Goal: Transaction & Acquisition: Book appointment/travel/reservation

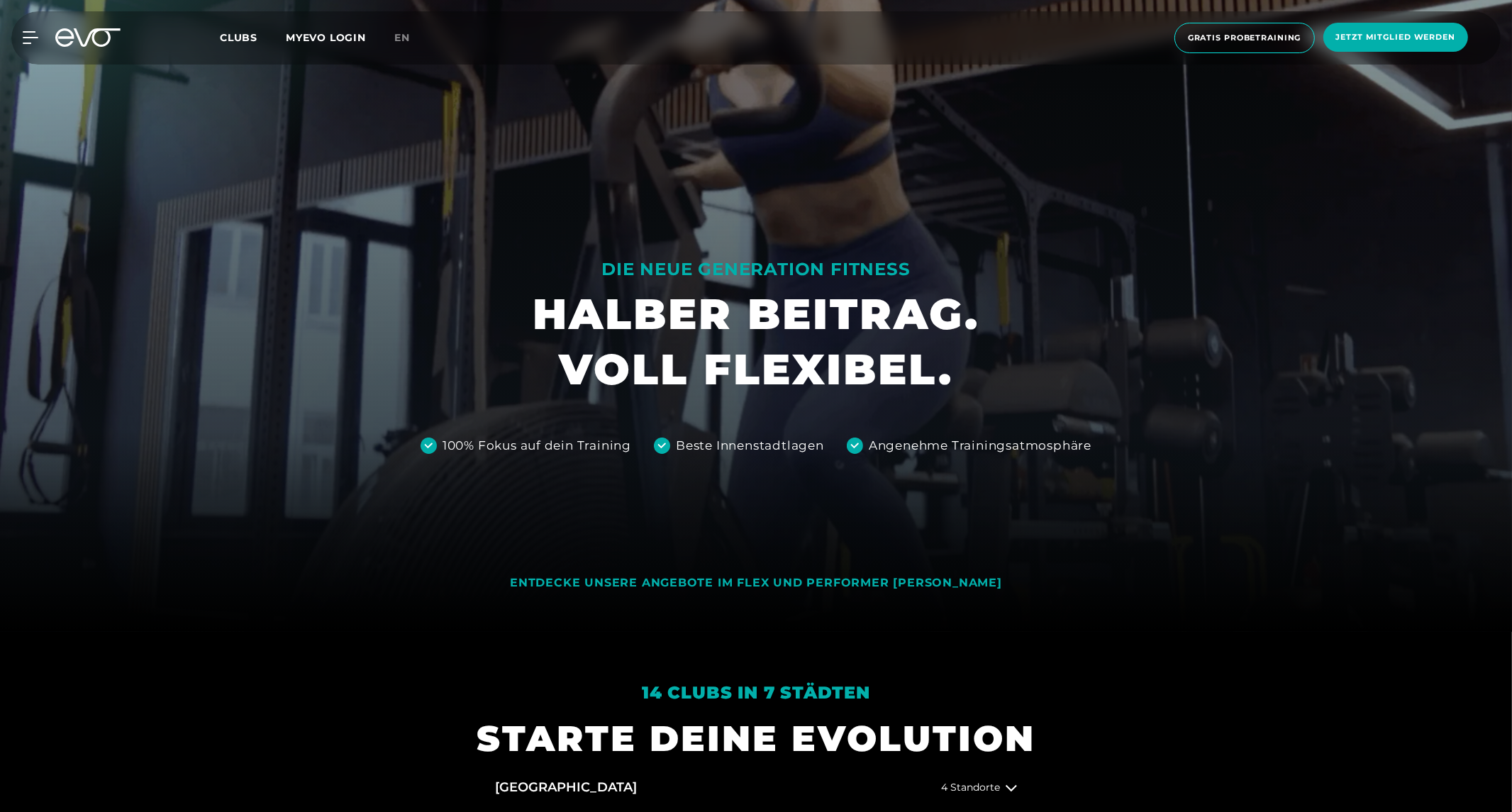
scroll to position [182, 0]
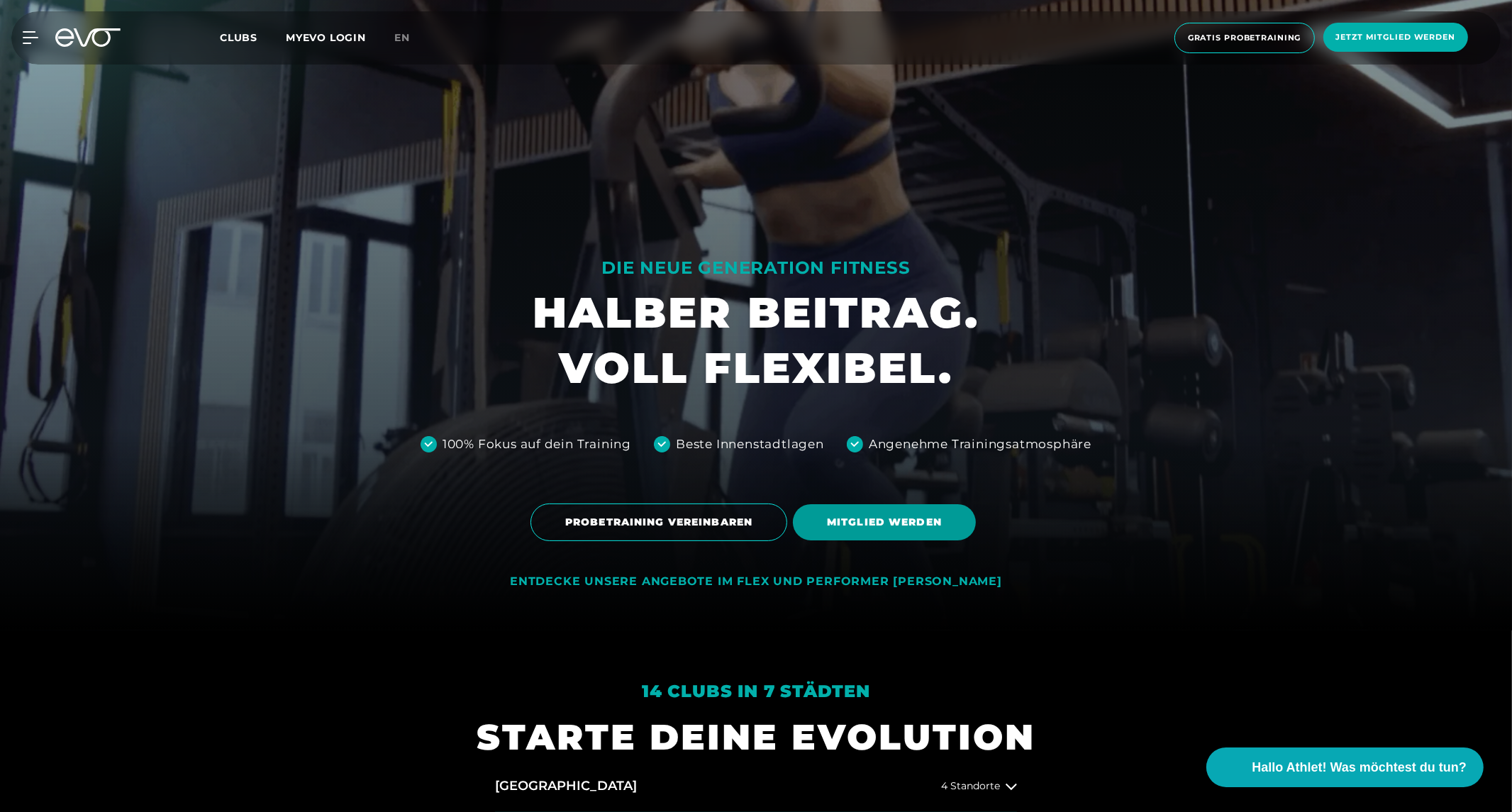
click at [885, 522] on span "MITGLIED WERDEN" at bounding box center [884, 522] width 115 height 14
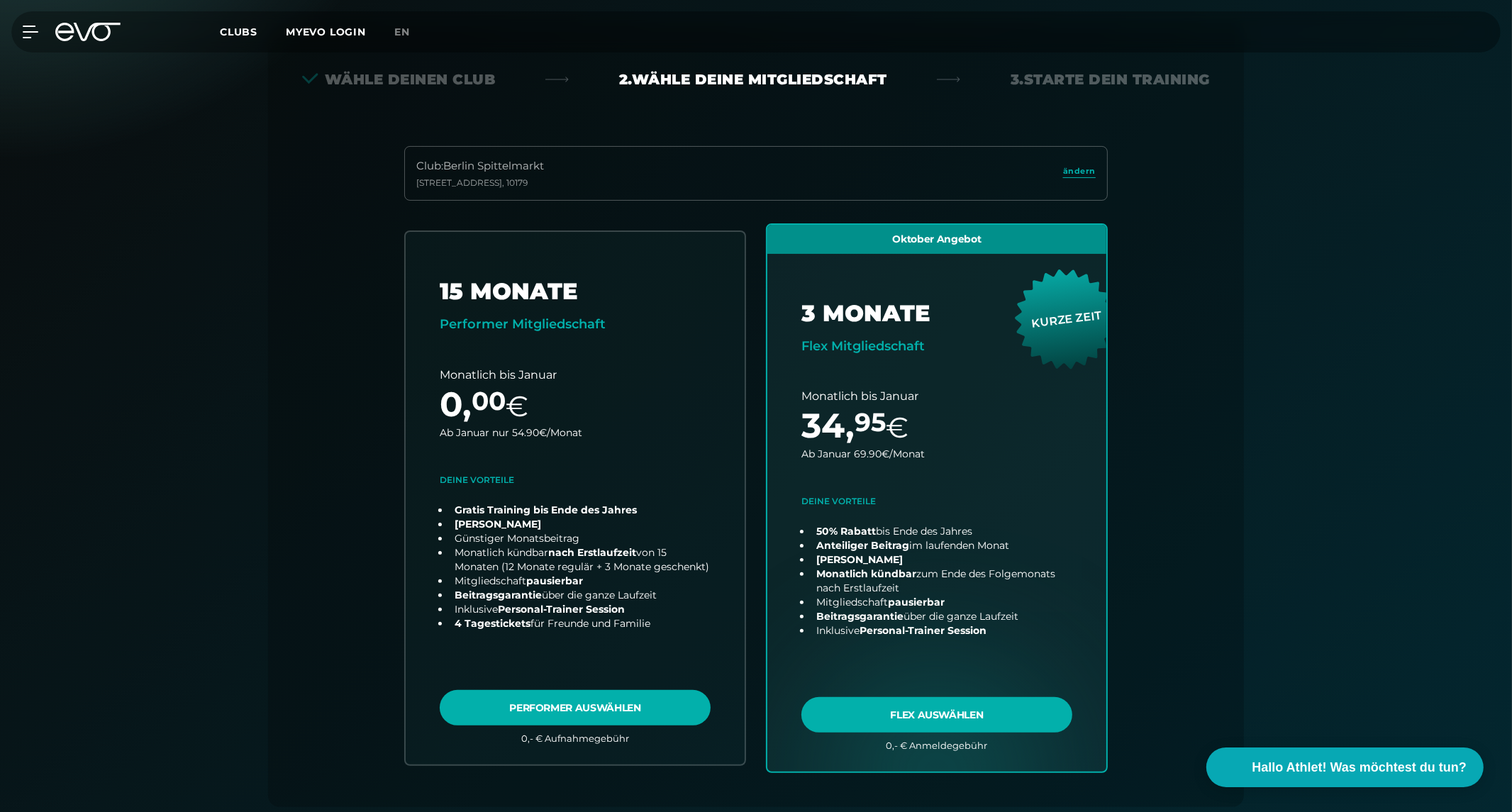
scroll to position [313, 0]
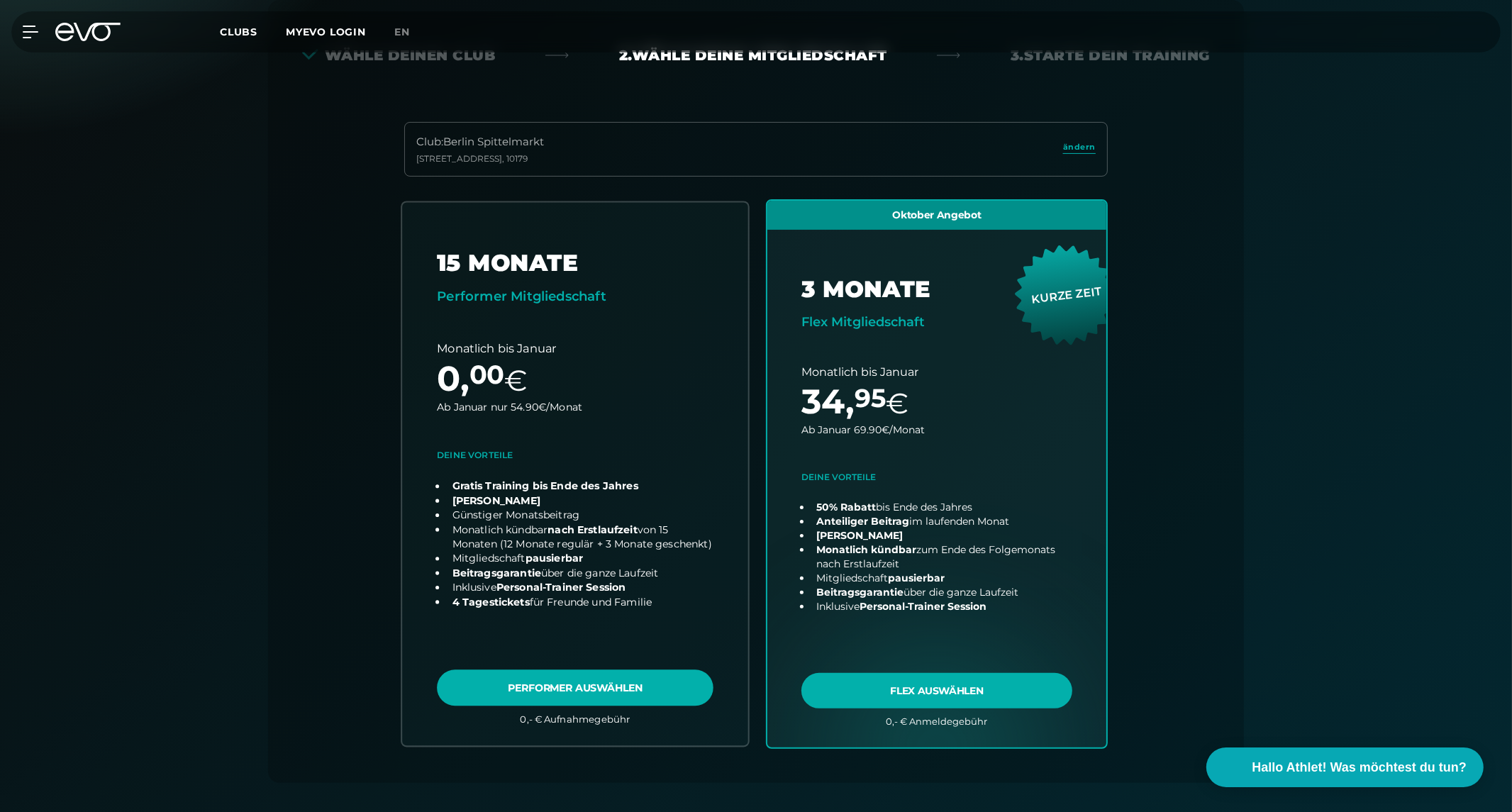
click at [617, 686] on link "choose plan" at bounding box center [575, 473] width 346 height 543
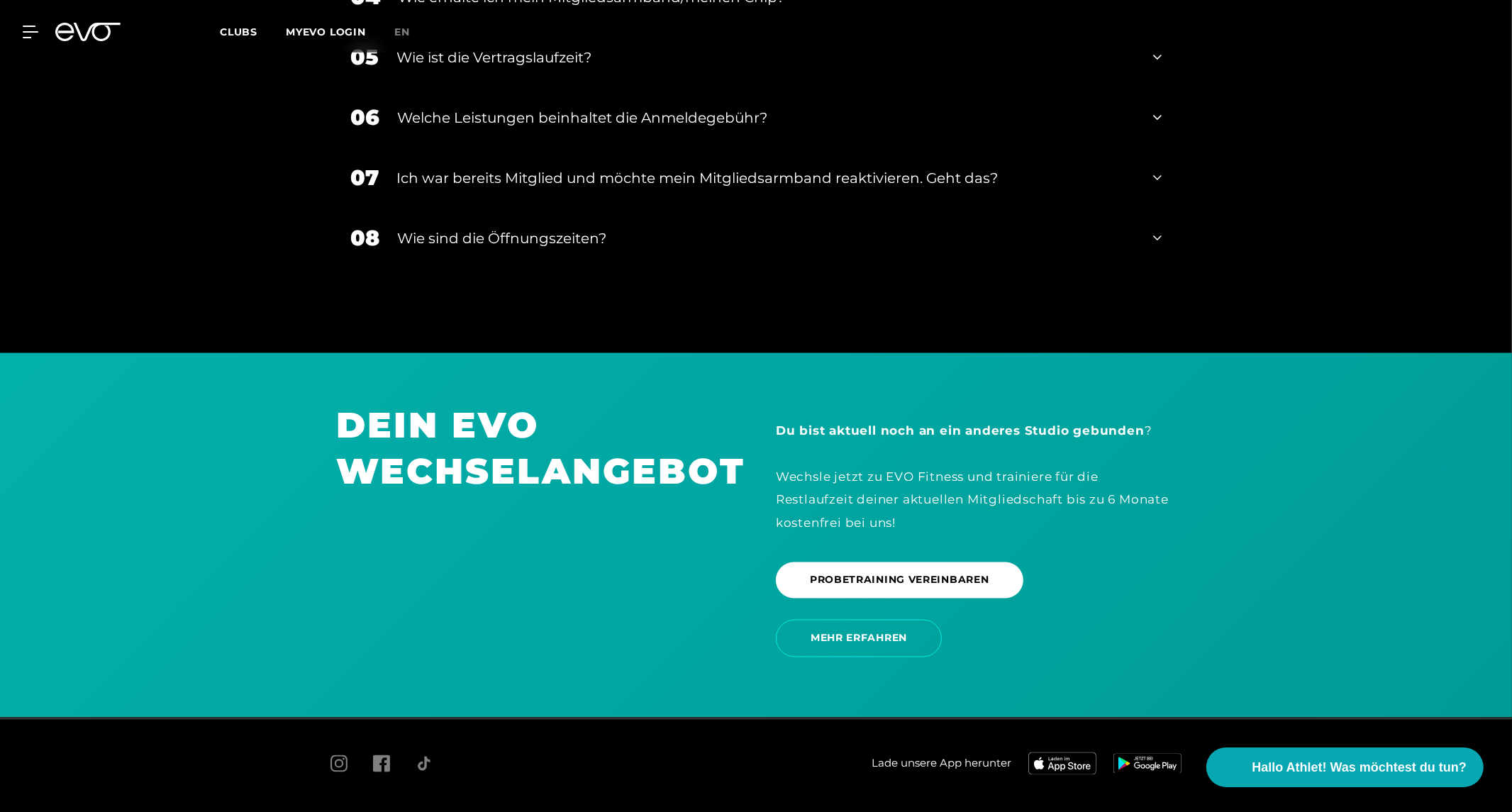
scroll to position [3029, 0]
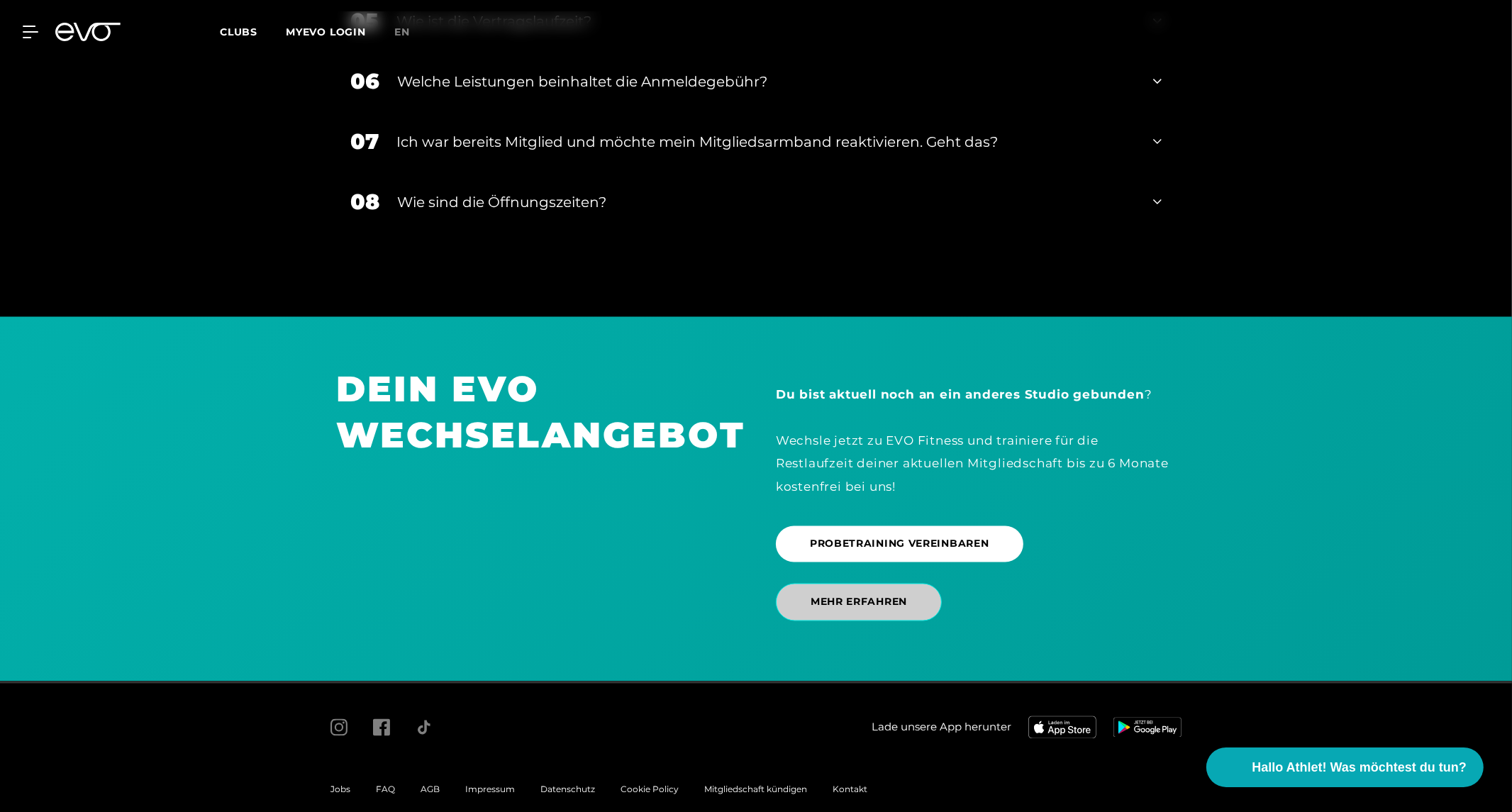
click at [842, 595] on span "MEHR ERFAHREN" at bounding box center [859, 602] width 97 height 14
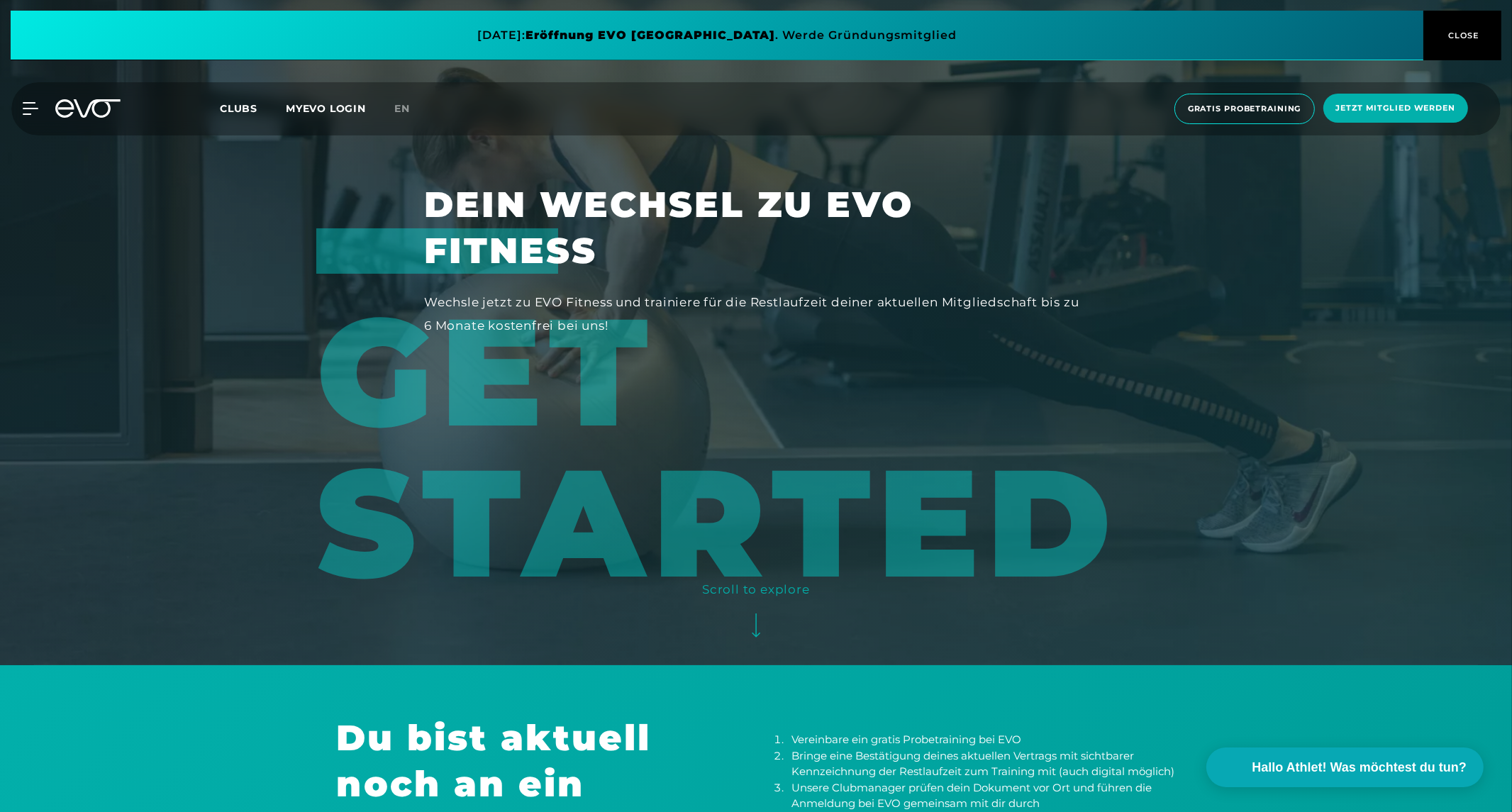
scroll to position [146, 0]
click at [1202, 107] on span "Gratis Probetraining" at bounding box center [1245, 108] width 114 height 12
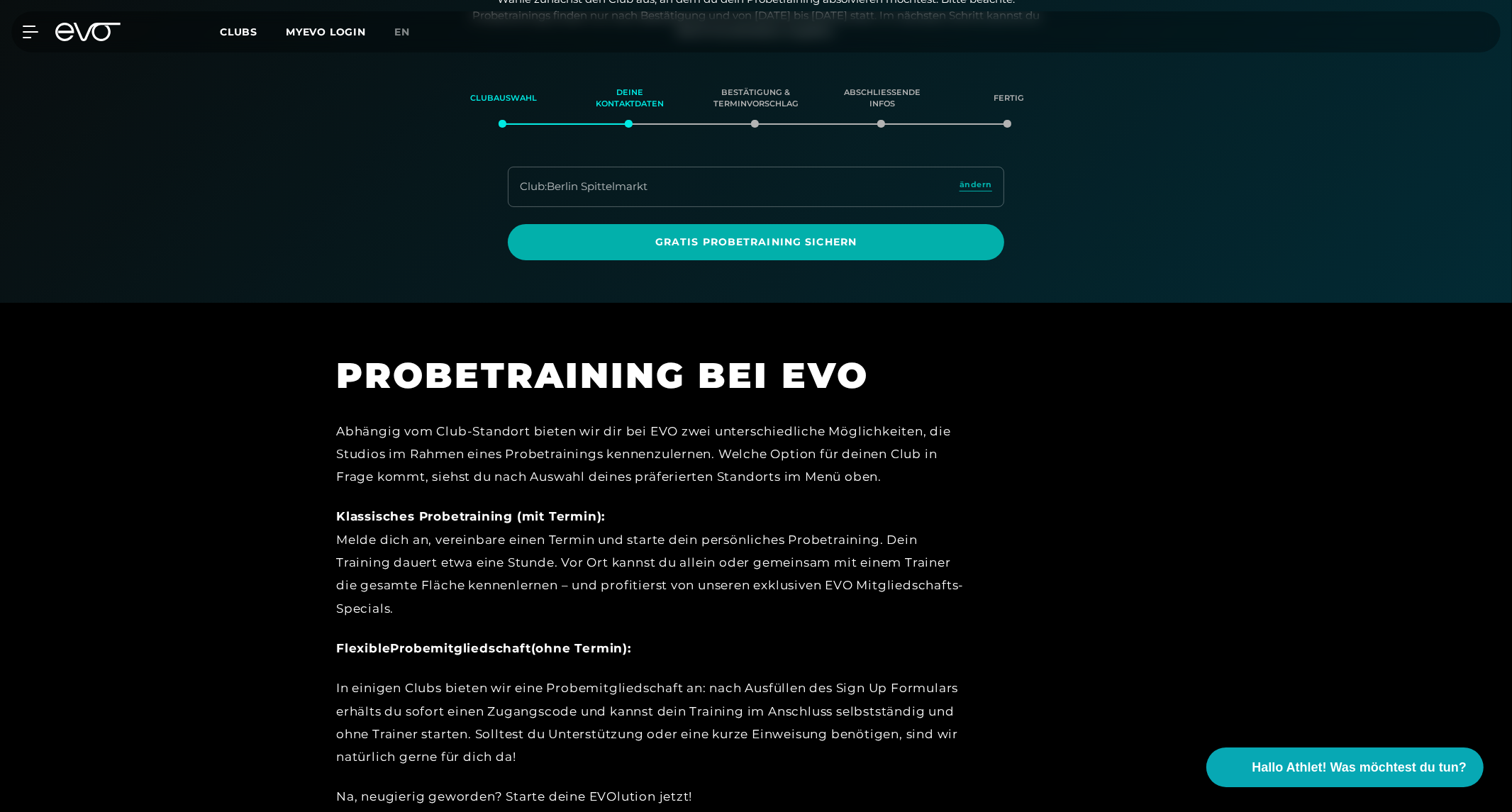
scroll to position [243, 0]
click at [974, 184] on span "ändern" at bounding box center [976, 183] width 33 height 12
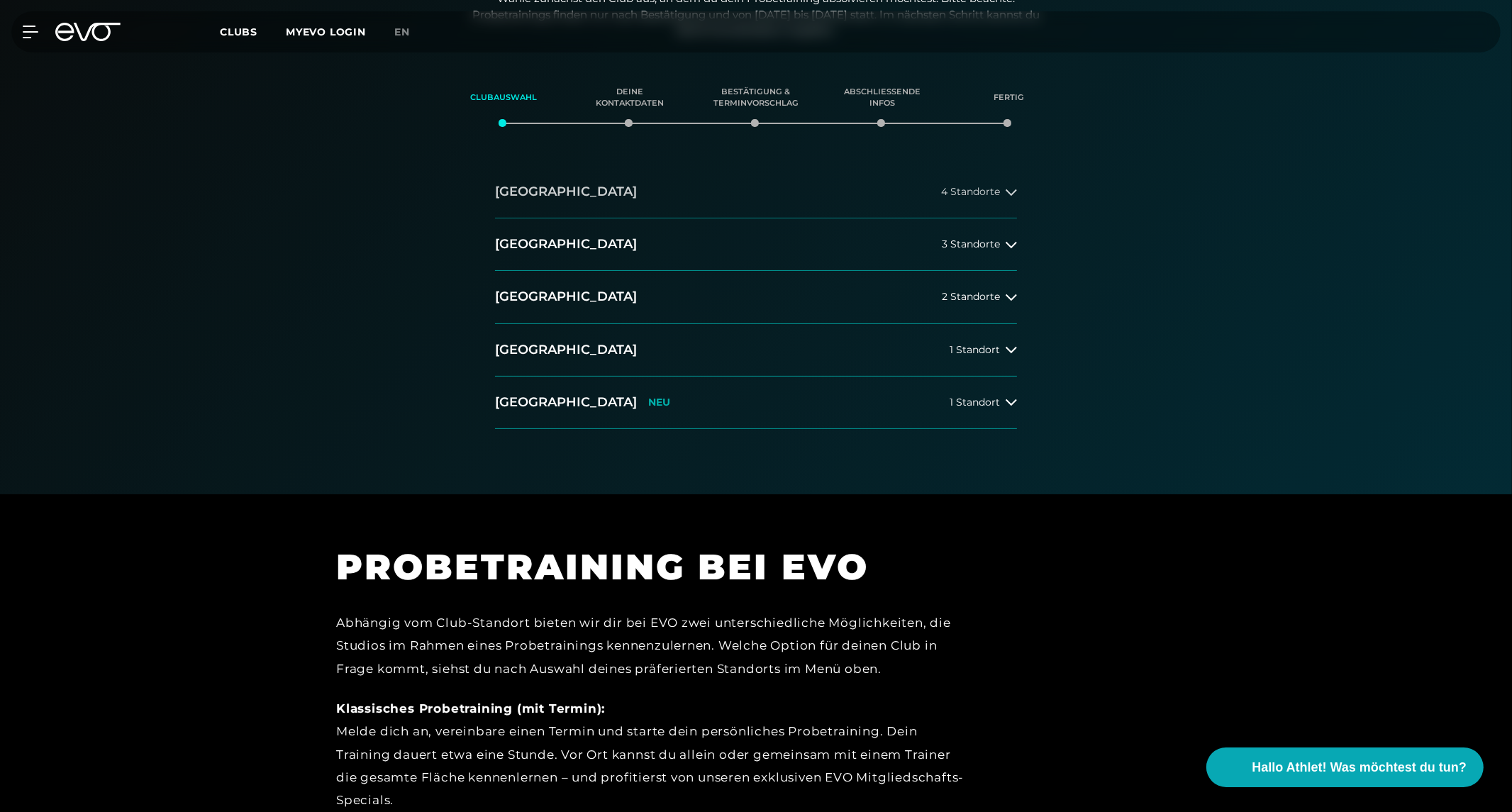
click at [971, 191] on span "4 Standorte" at bounding box center [971, 191] width 59 height 11
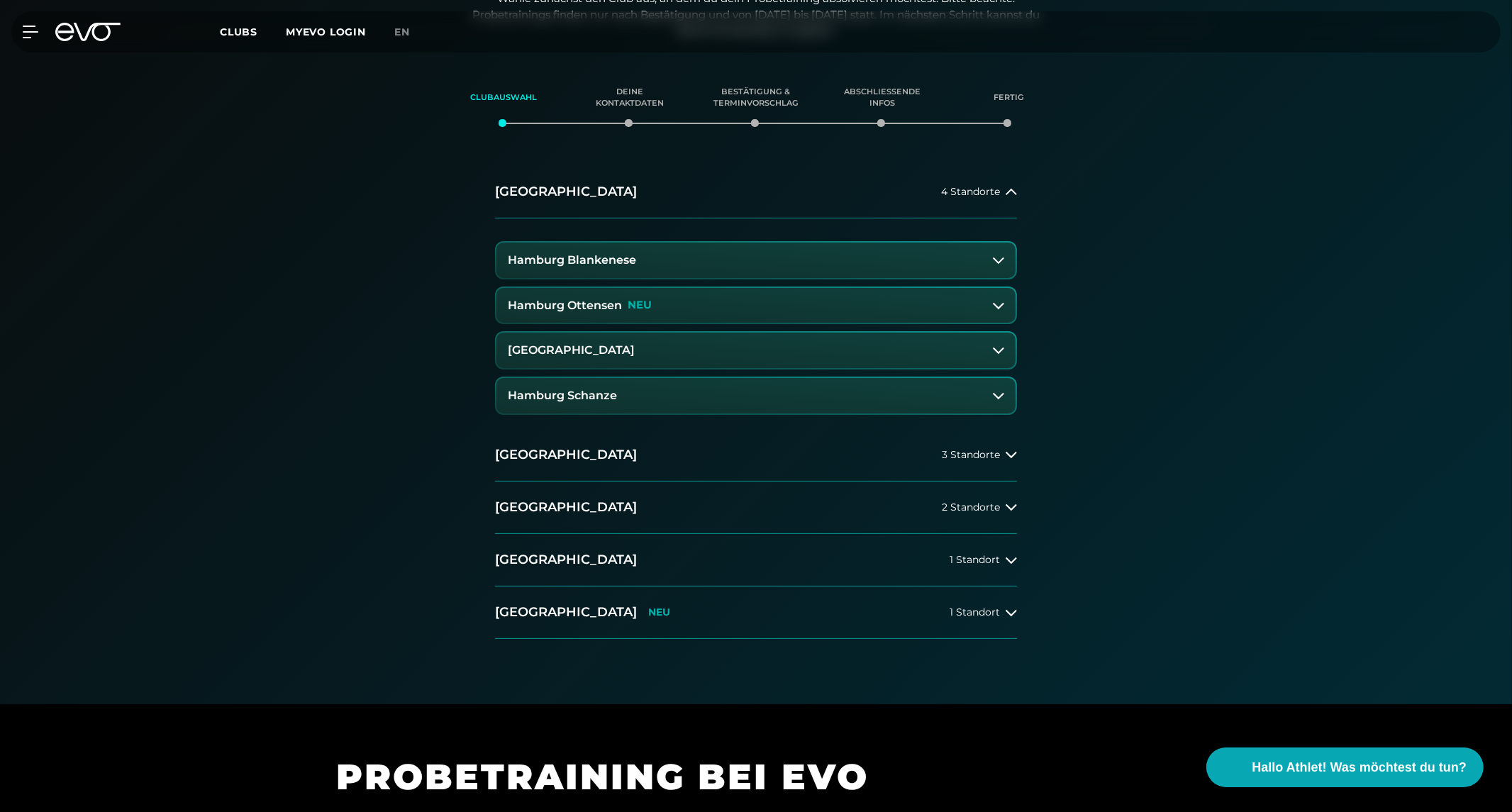
click at [587, 258] on h3 "Hamburg Blankenese" at bounding box center [572, 260] width 128 height 13
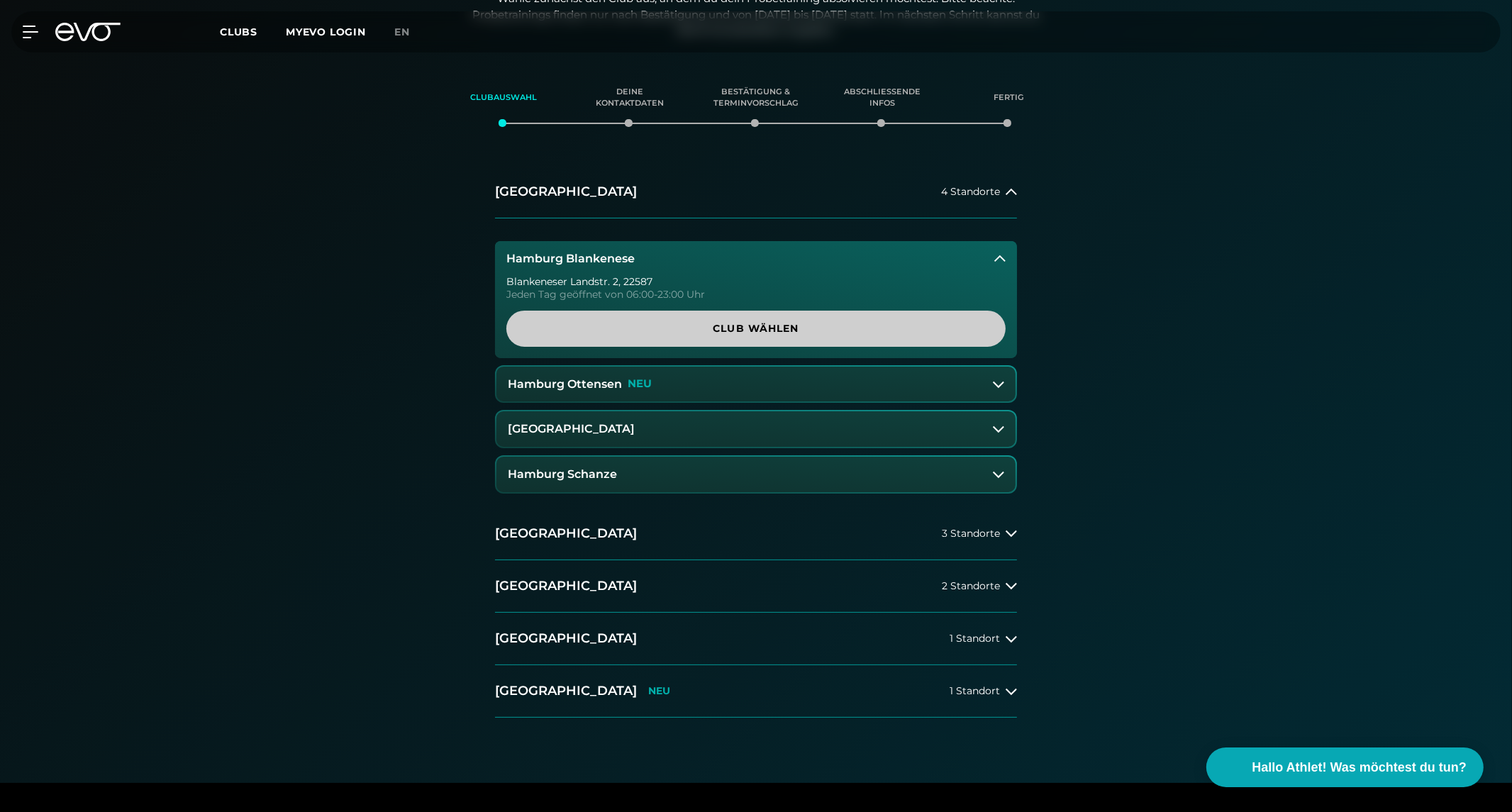
click at [700, 331] on span "Club wählen" at bounding box center [756, 329] width 431 height 14
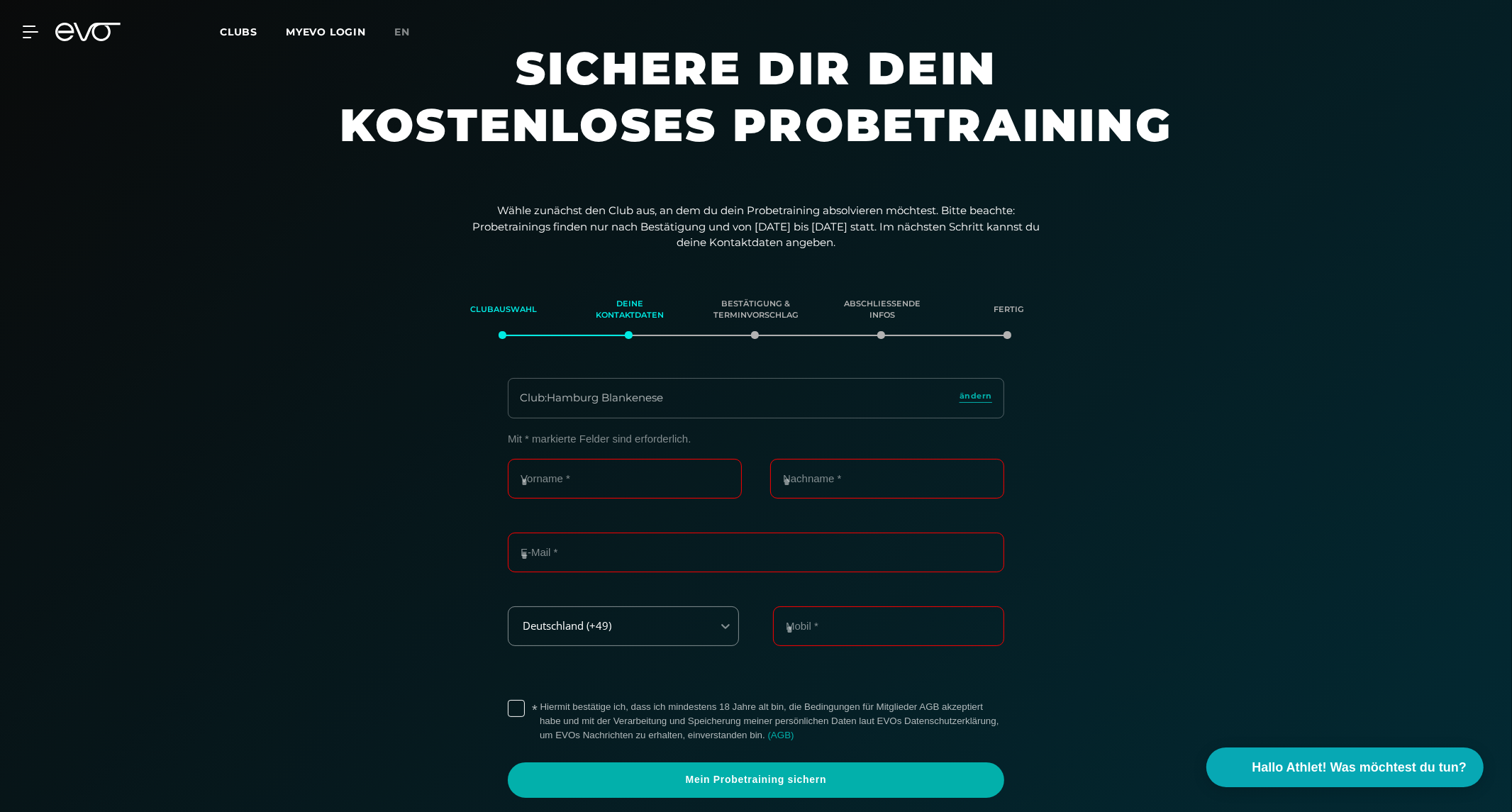
scroll to position [30, 0]
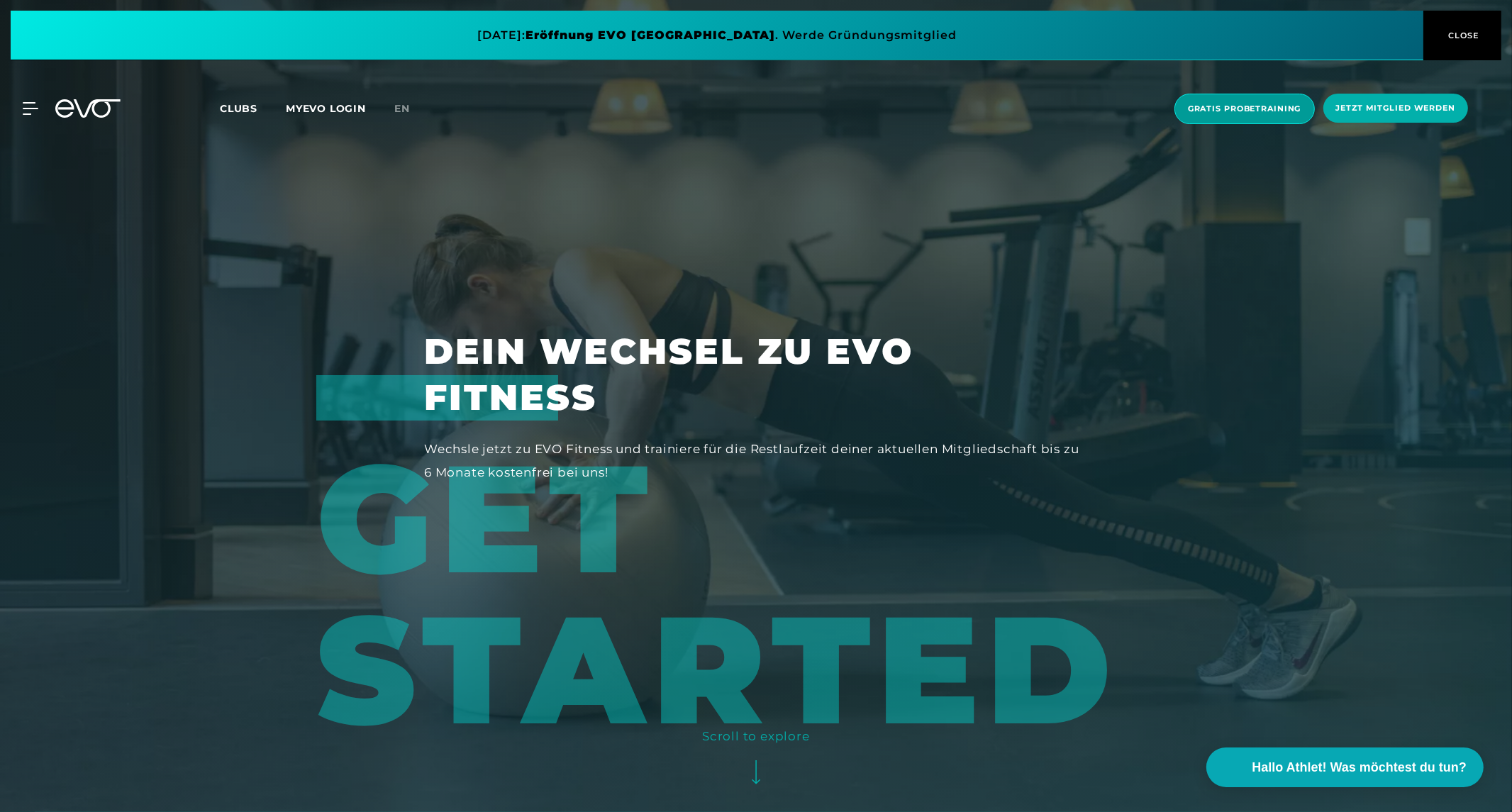
click at [1251, 111] on span "Gratis Probetraining" at bounding box center [1245, 108] width 114 height 12
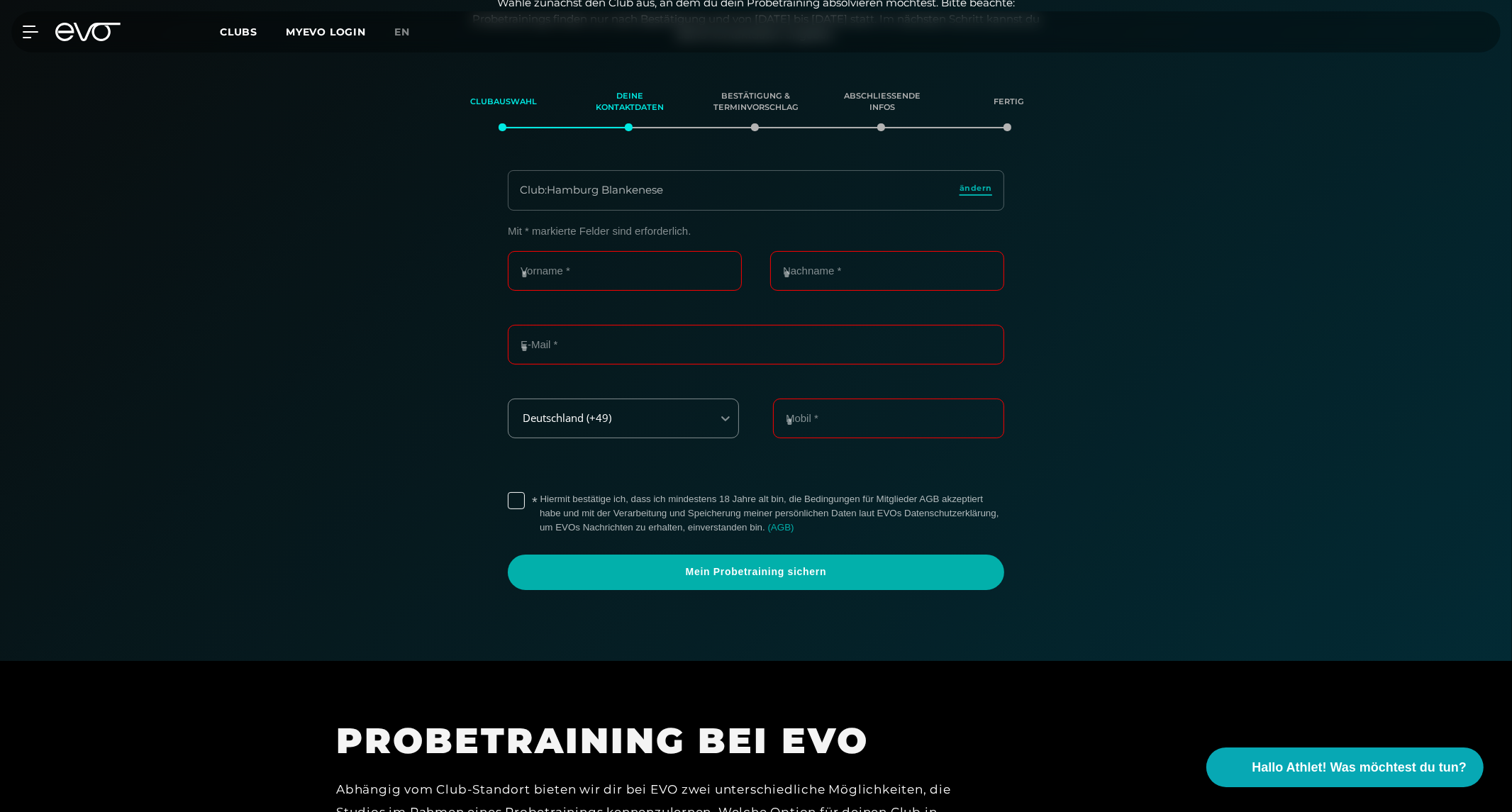
scroll to position [243, 0]
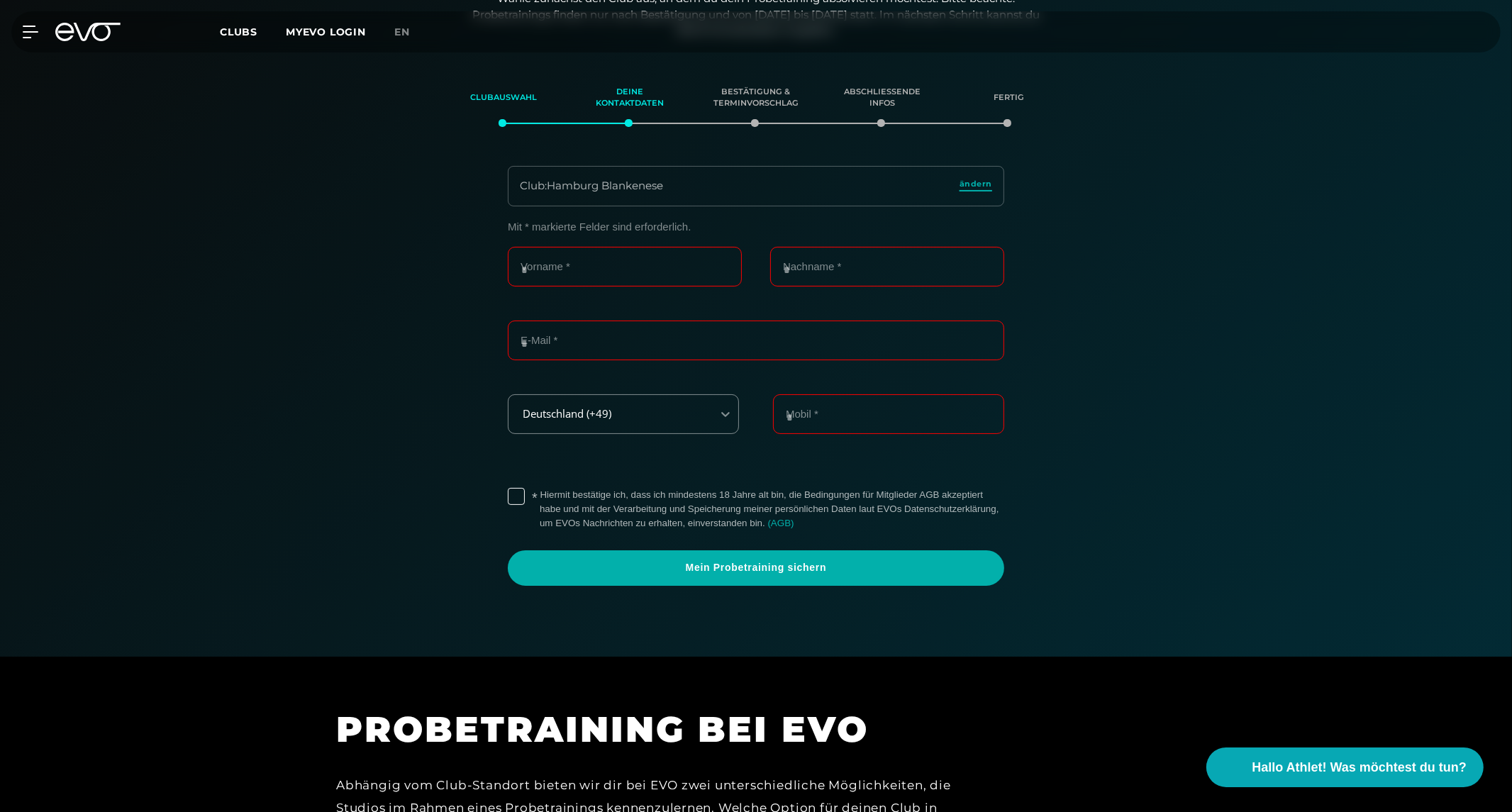
click at [967, 181] on span "ändern" at bounding box center [976, 183] width 33 height 12
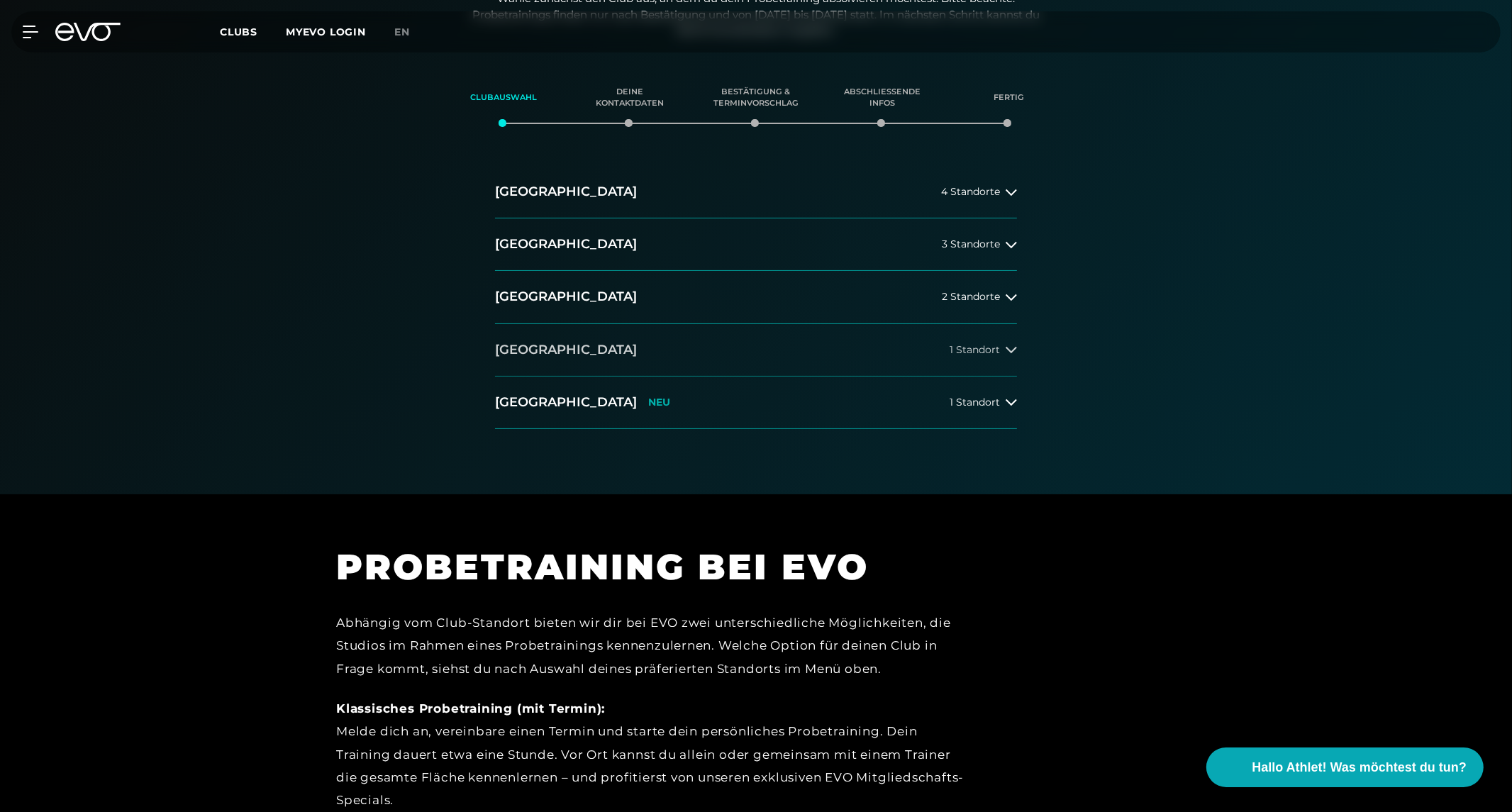
click at [970, 348] on span "1 Standort" at bounding box center [975, 350] width 51 height 11
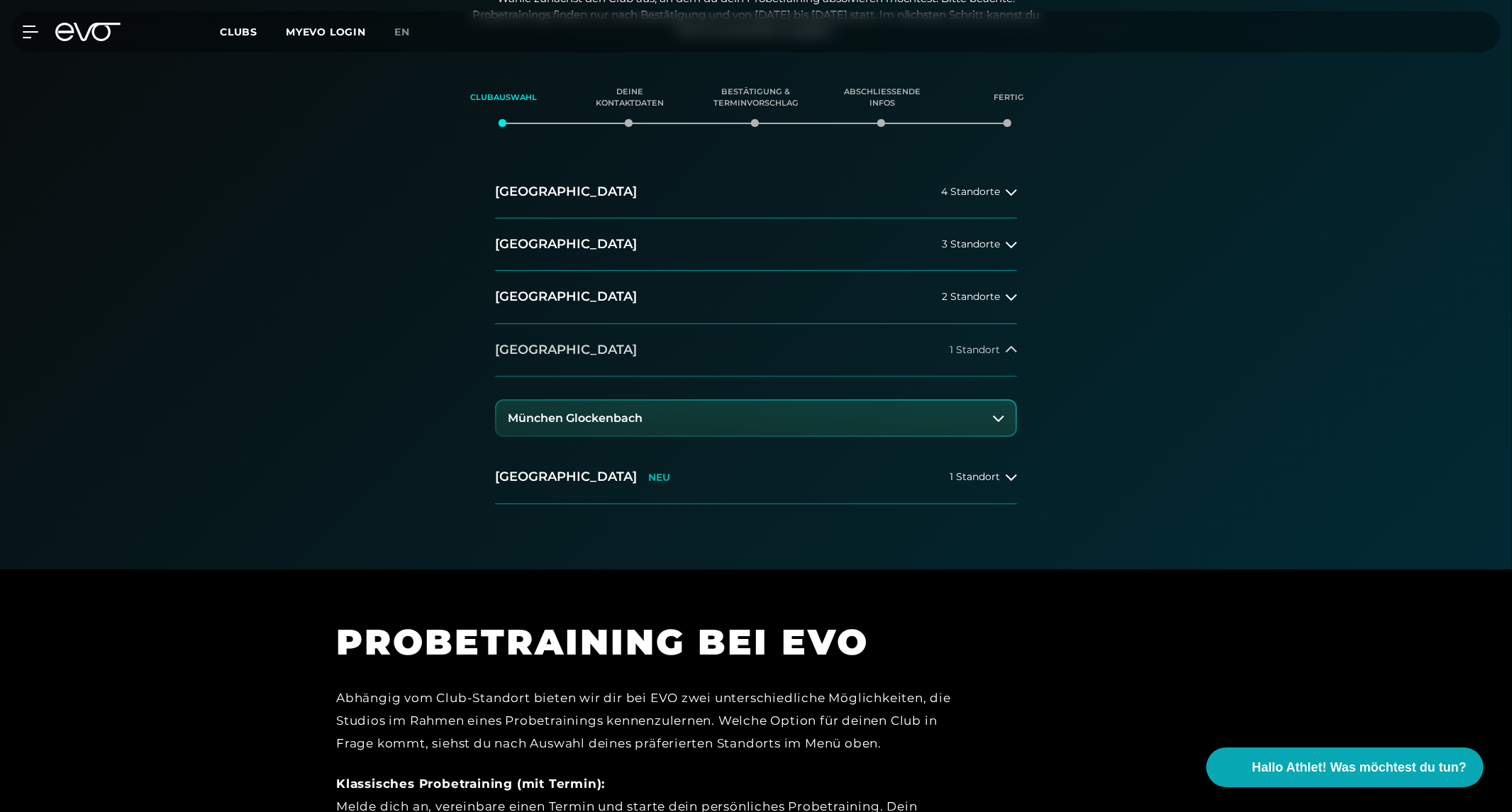
click at [970, 348] on span "1 Standort" at bounding box center [975, 350] width 51 height 11
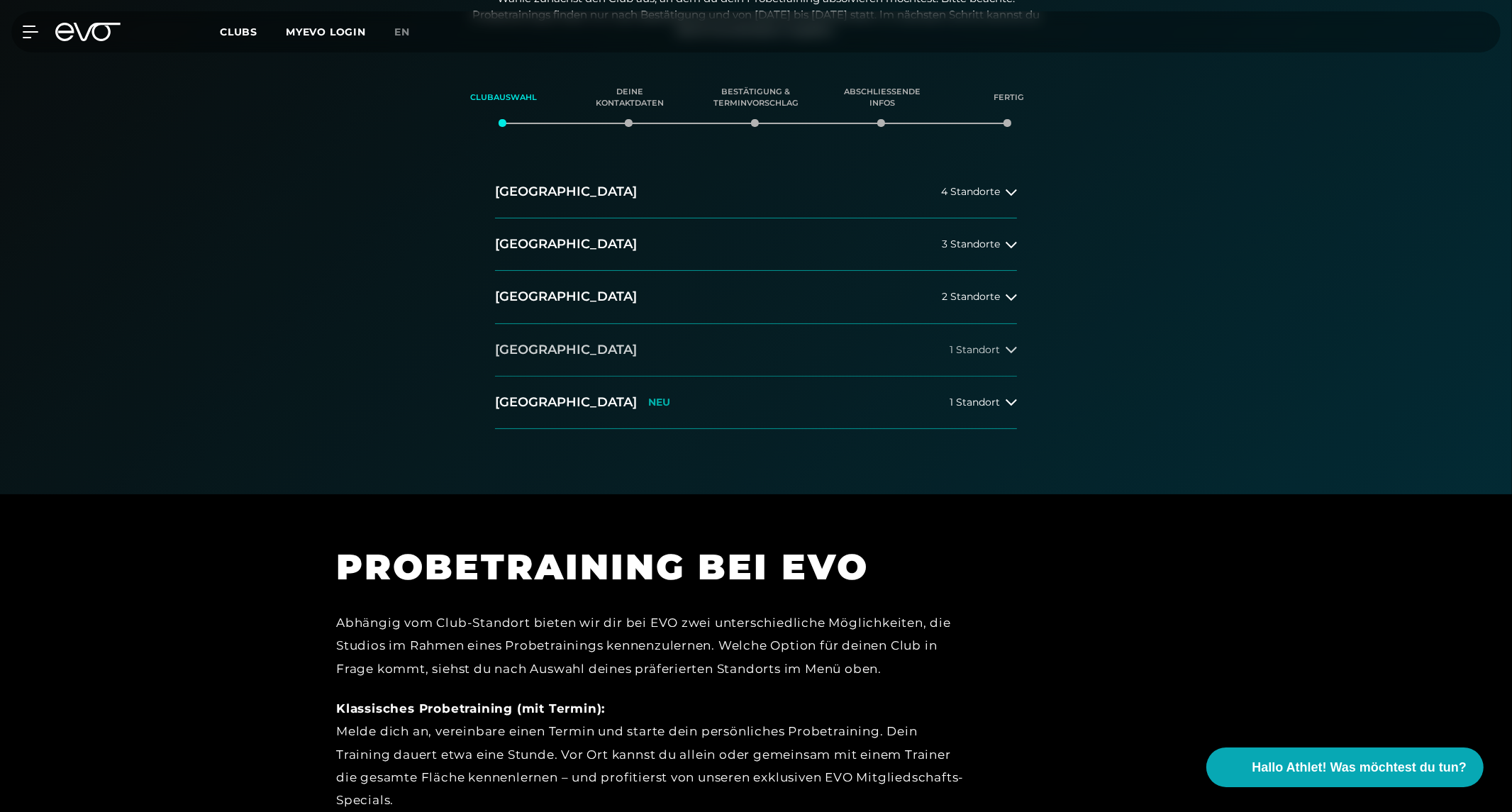
click at [970, 348] on span "1 Standort" at bounding box center [975, 350] width 51 height 11
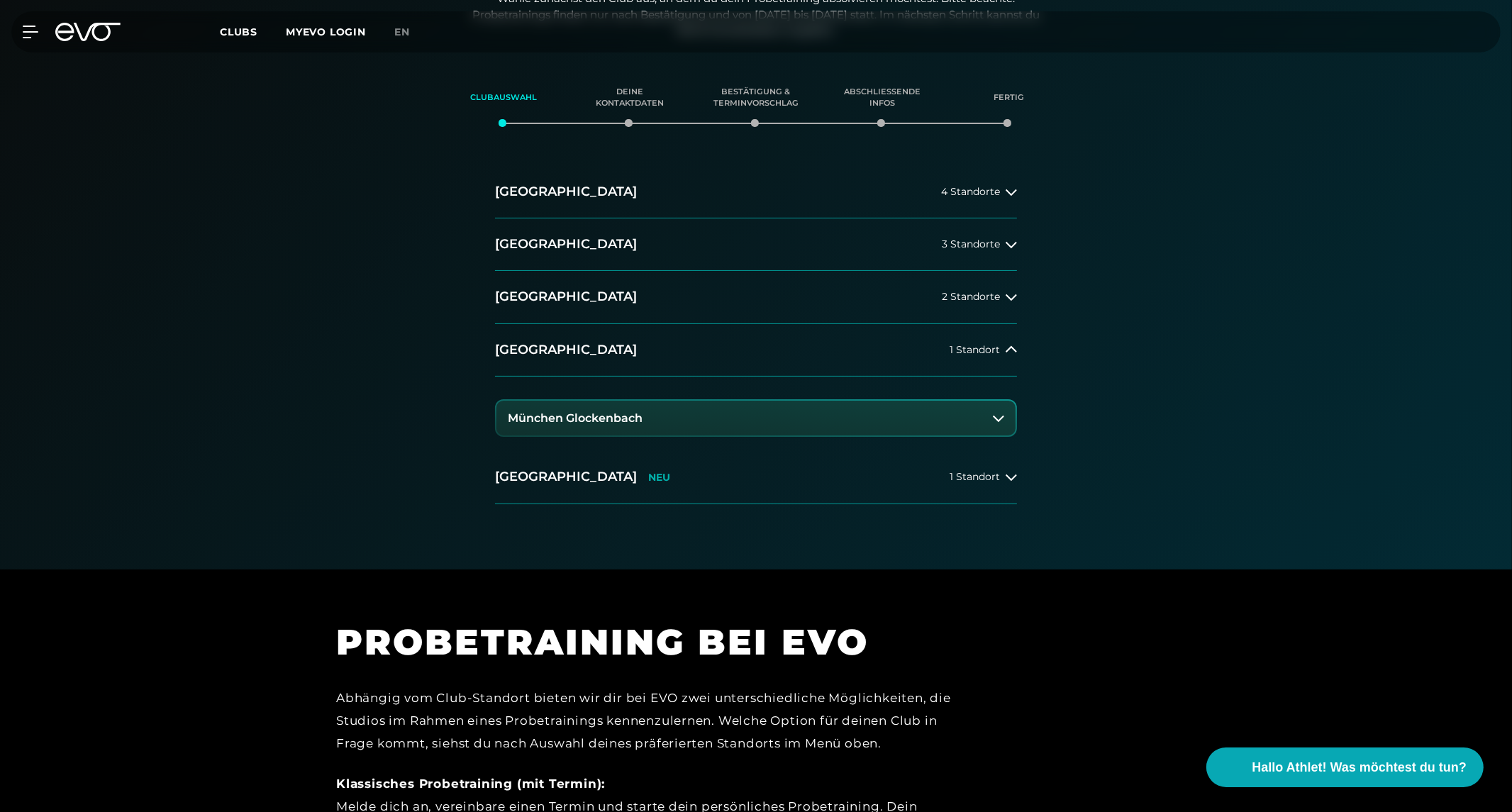
click at [613, 417] on h3 "München Glockenbach" at bounding box center [575, 418] width 135 height 13
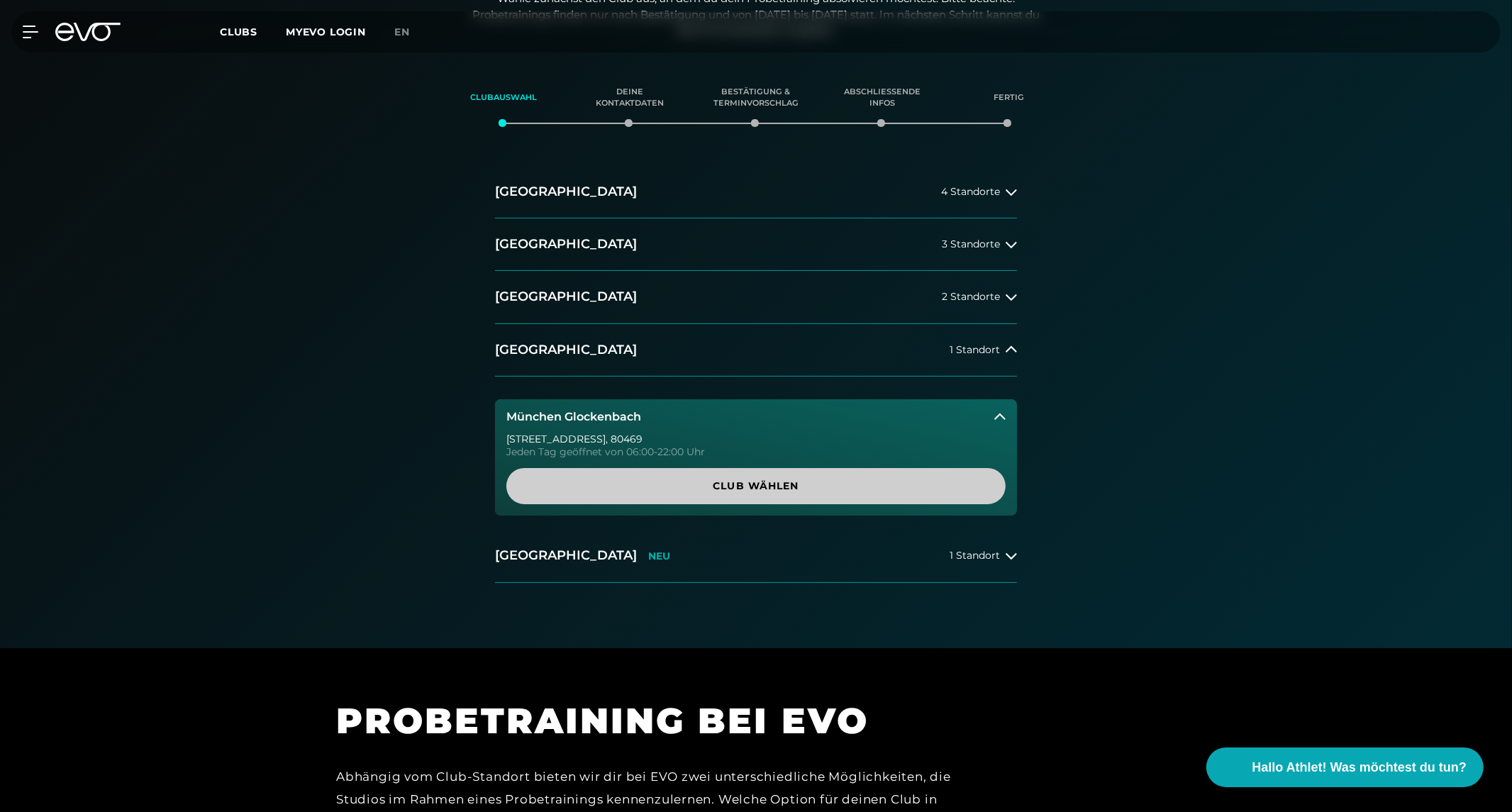
click at [725, 488] on span "Club wählen" at bounding box center [756, 486] width 431 height 14
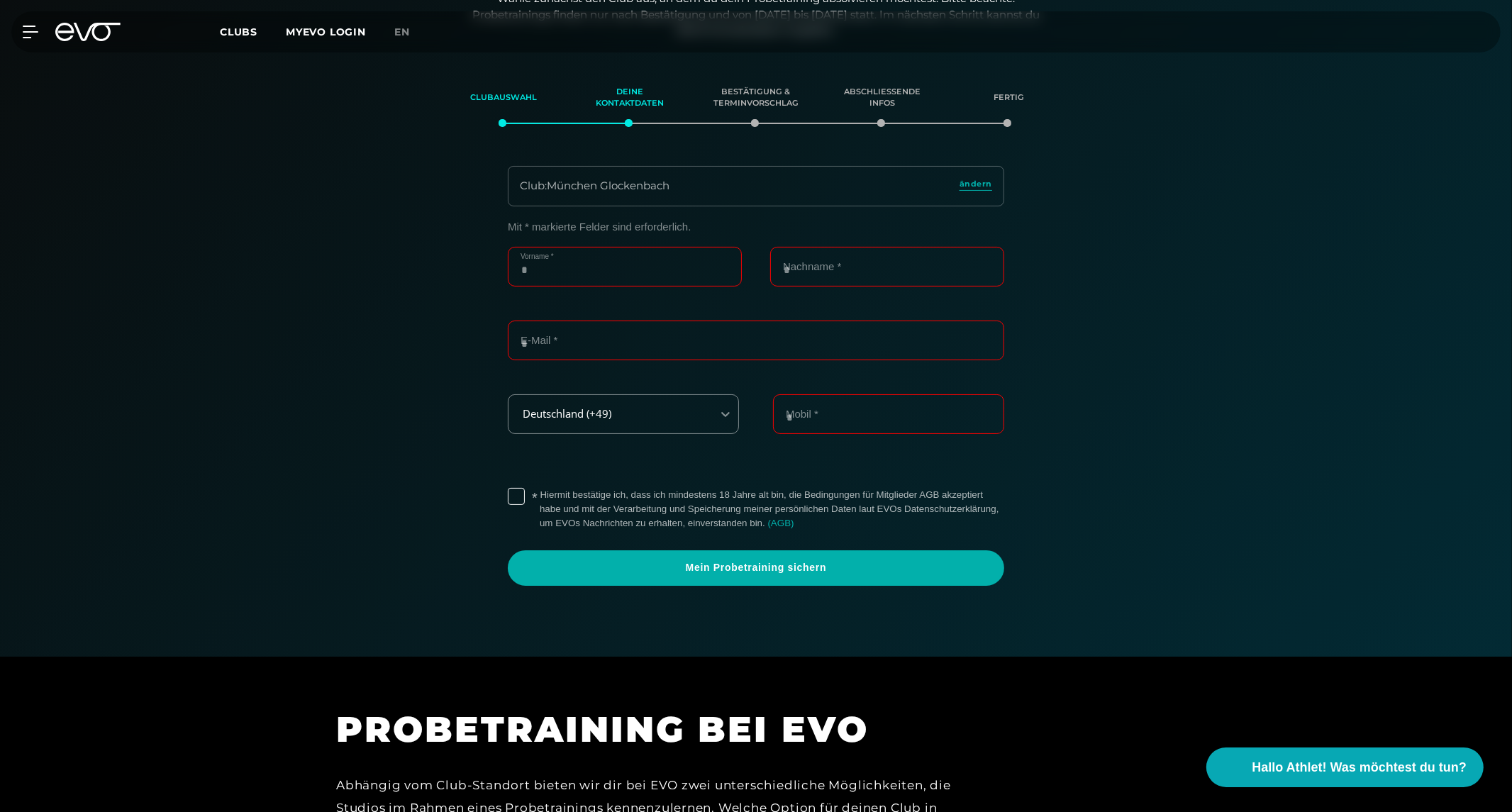
click at [615, 266] on input "Vorname *" at bounding box center [625, 266] width 234 height 40
type input "*******"
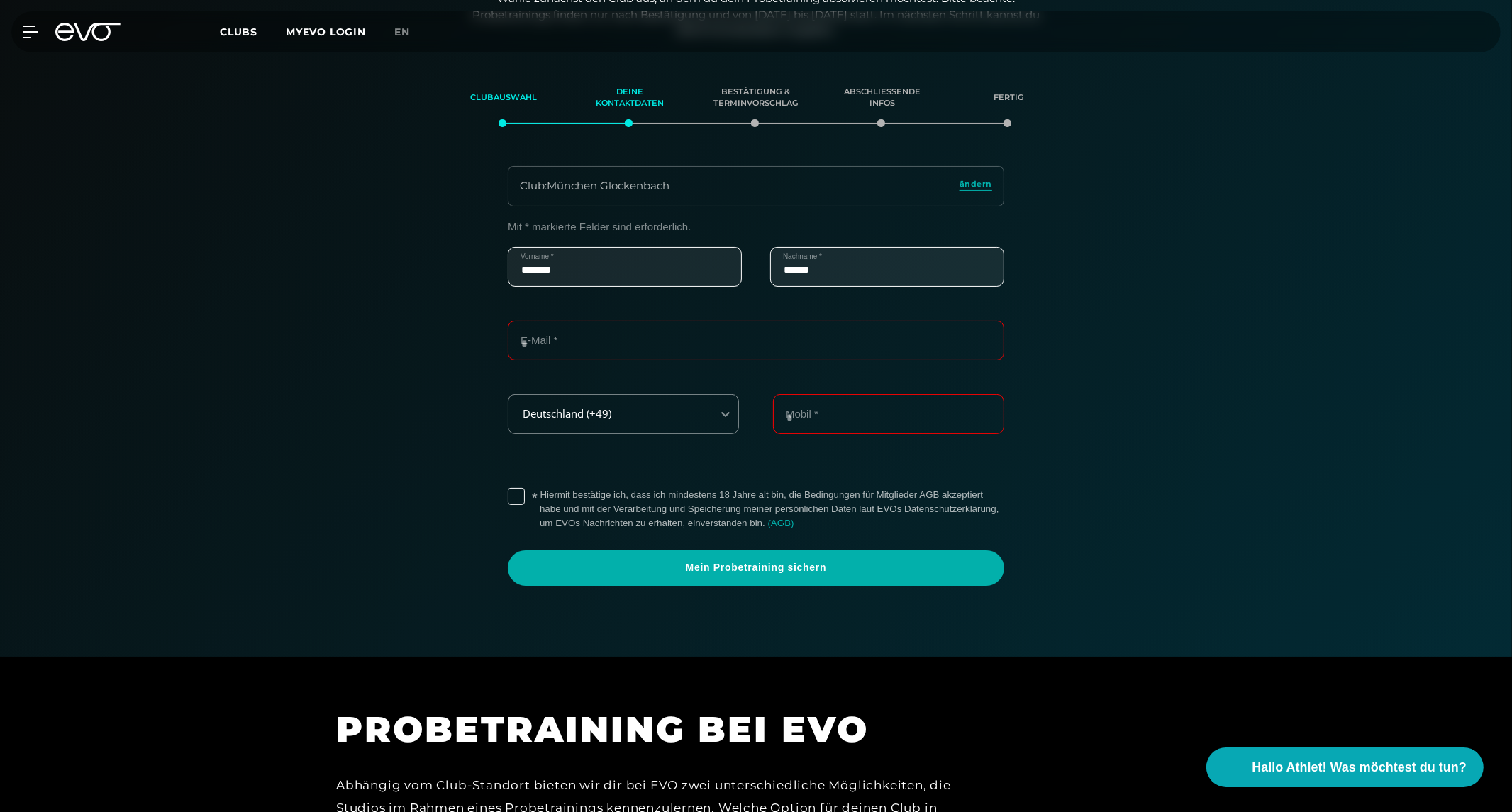
type input "******"
type input "**********"
click at [836, 415] on input "Mobil *" at bounding box center [889, 414] width 231 height 40
type input "**********"
click at [540, 496] on label "* Hiermit bestätige ich, dass ich mindestens 18 Jahre alt bin, die Bedingungen …" at bounding box center [772, 509] width 465 height 42
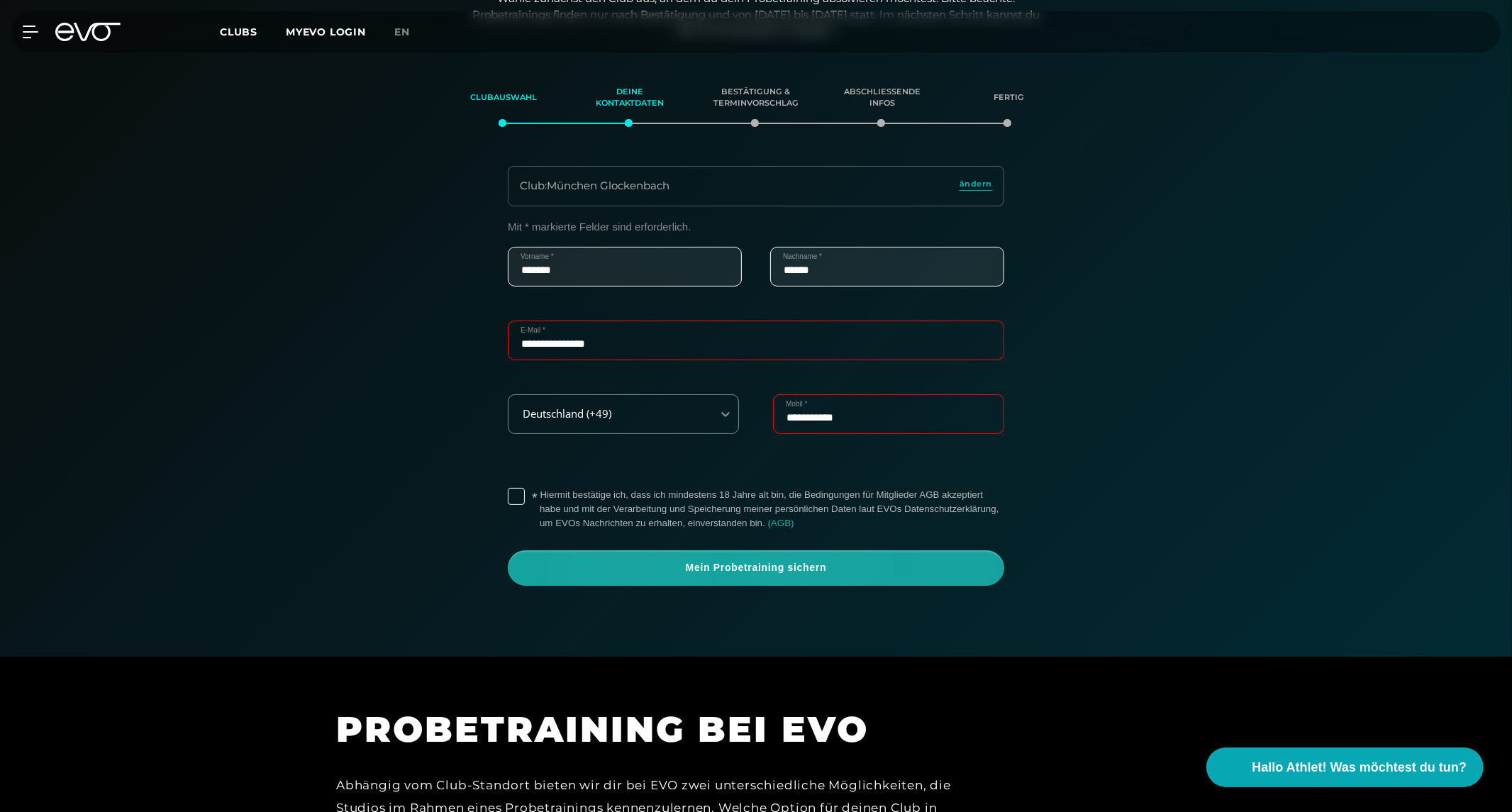
click at [601, 577] on span "Mein Probetraining sichern" at bounding box center [756, 567] width 496 height 35
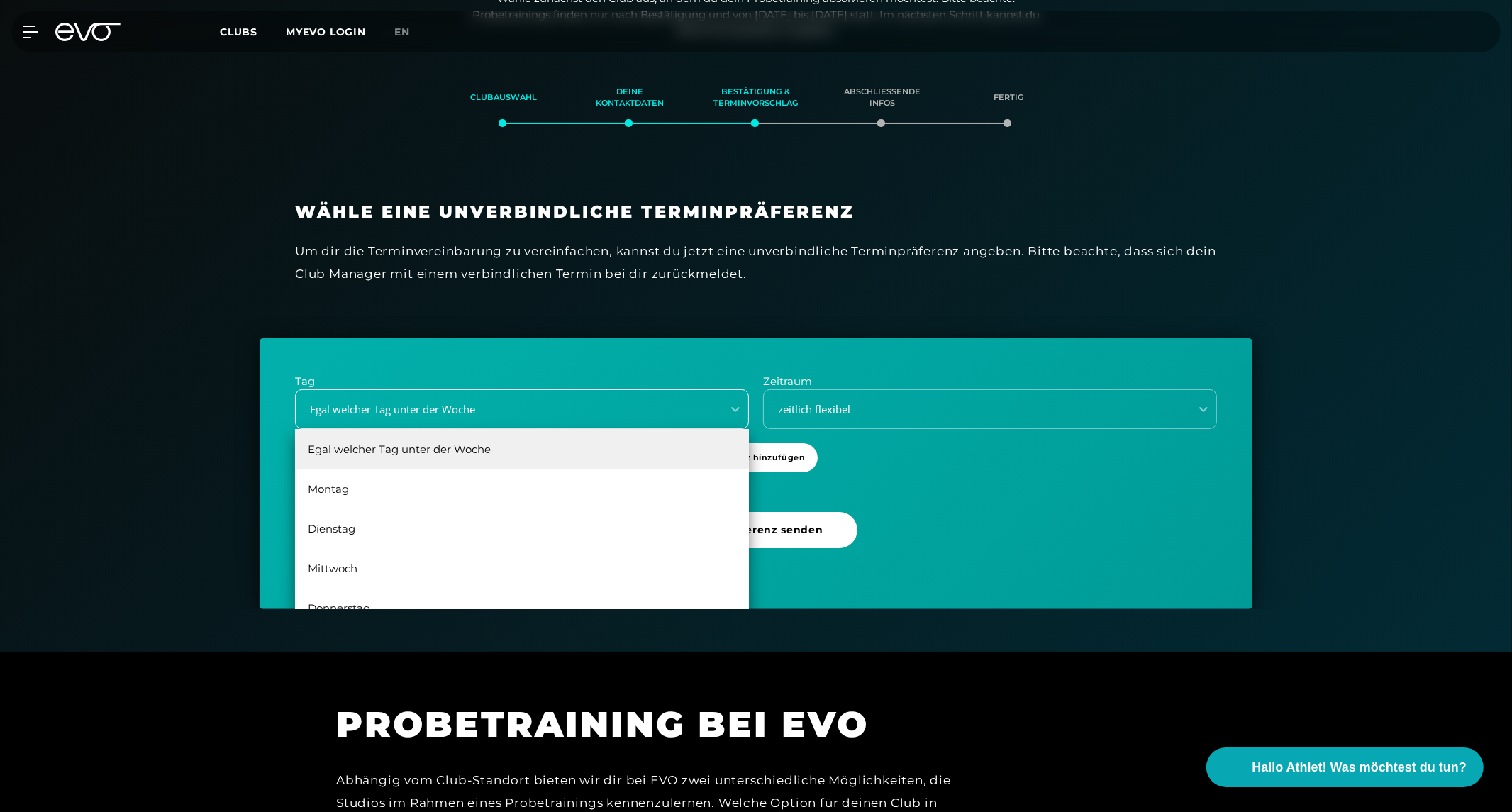
click at [488, 406] on div "Egal welcher Tag unter der Woche" at bounding box center [504, 409] width 415 height 16
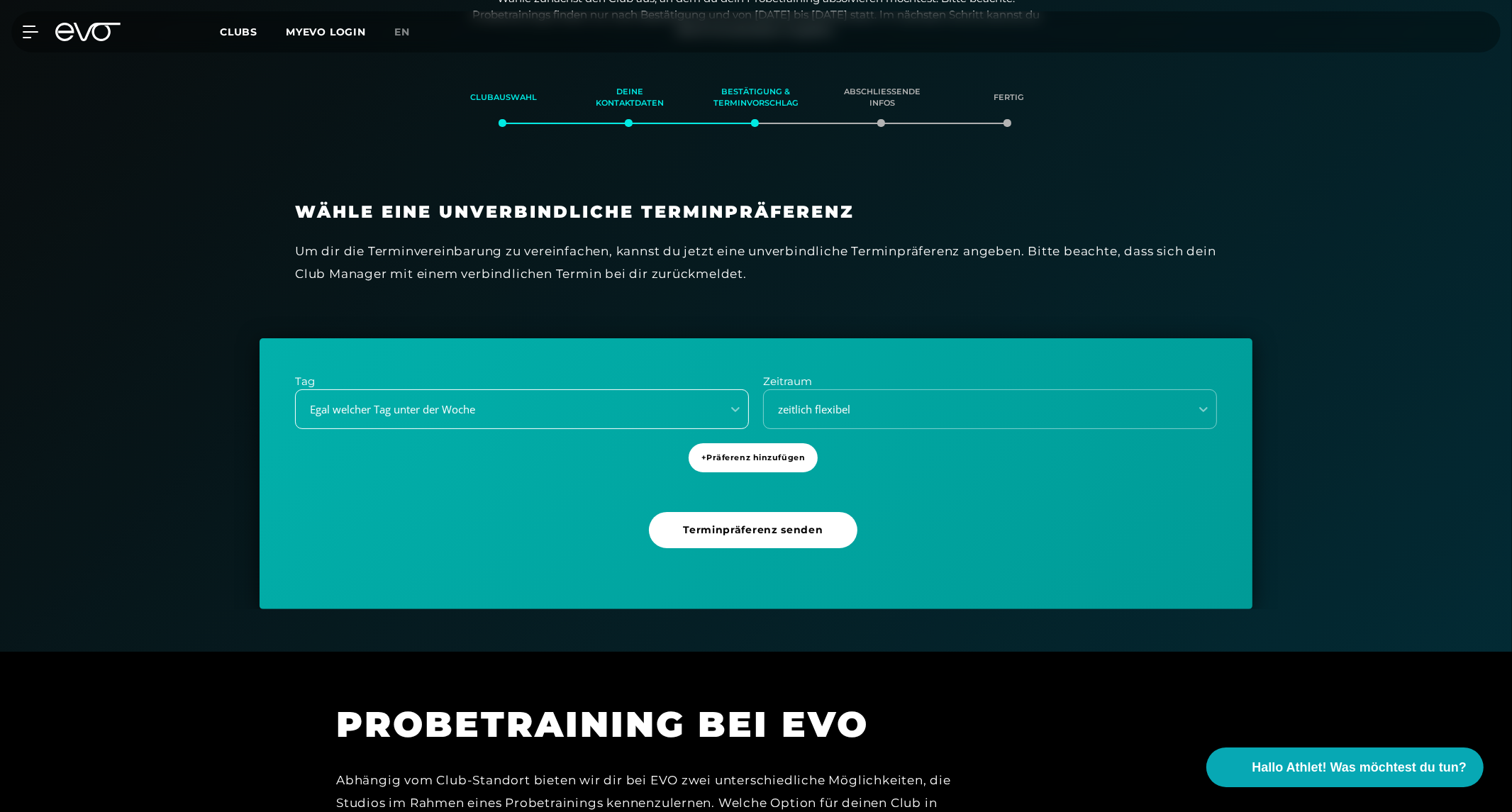
click at [488, 406] on div "Egal welcher Tag unter der Woche" at bounding box center [504, 409] width 415 height 16
click at [799, 453] on span "+ Präferenz hinzufügen" at bounding box center [753, 457] width 104 height 12
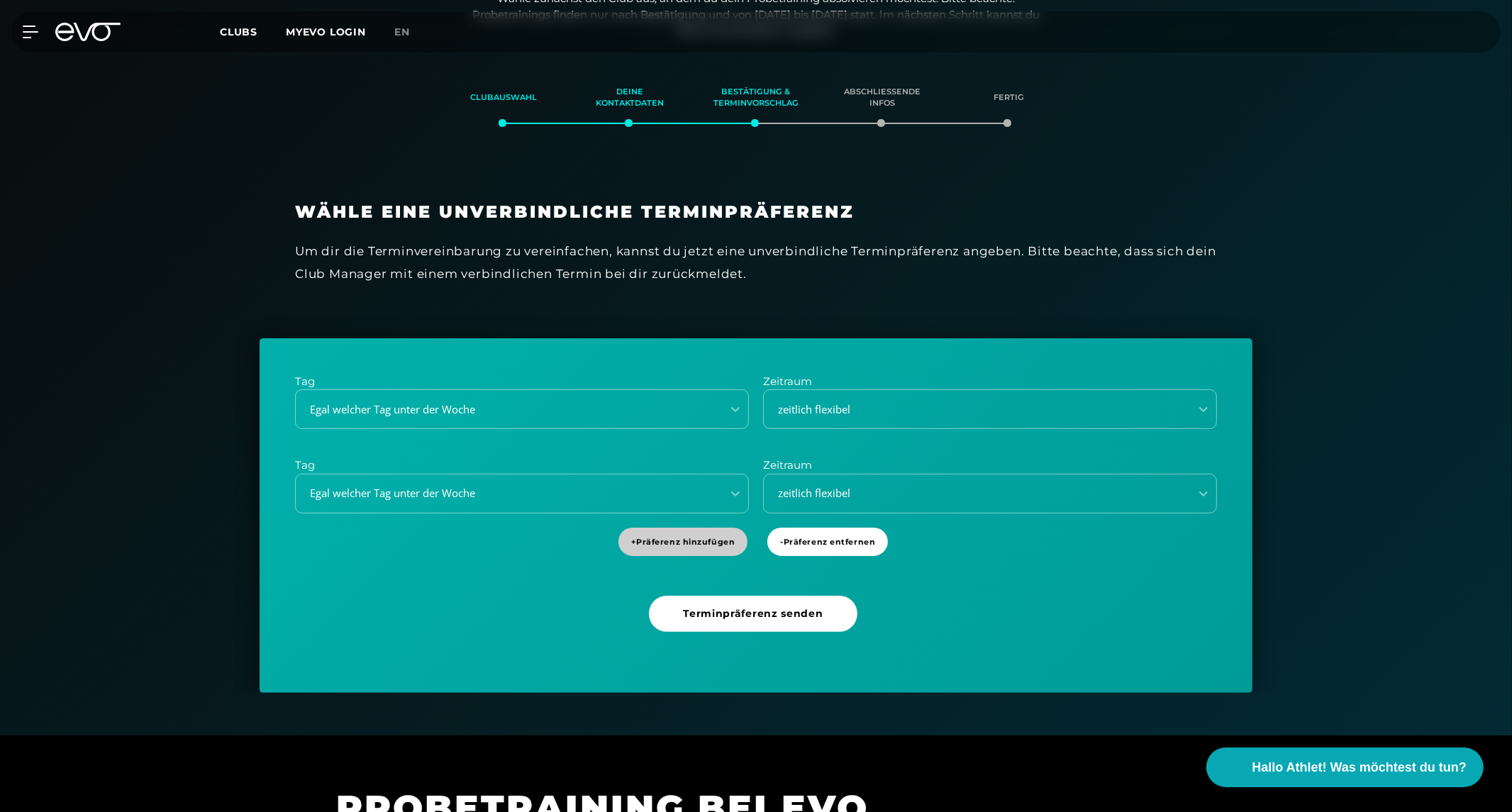
click at [681, 539] on span "+ Präferenz hinzufügen" at bounding box center [683, 541] width 104 height 12
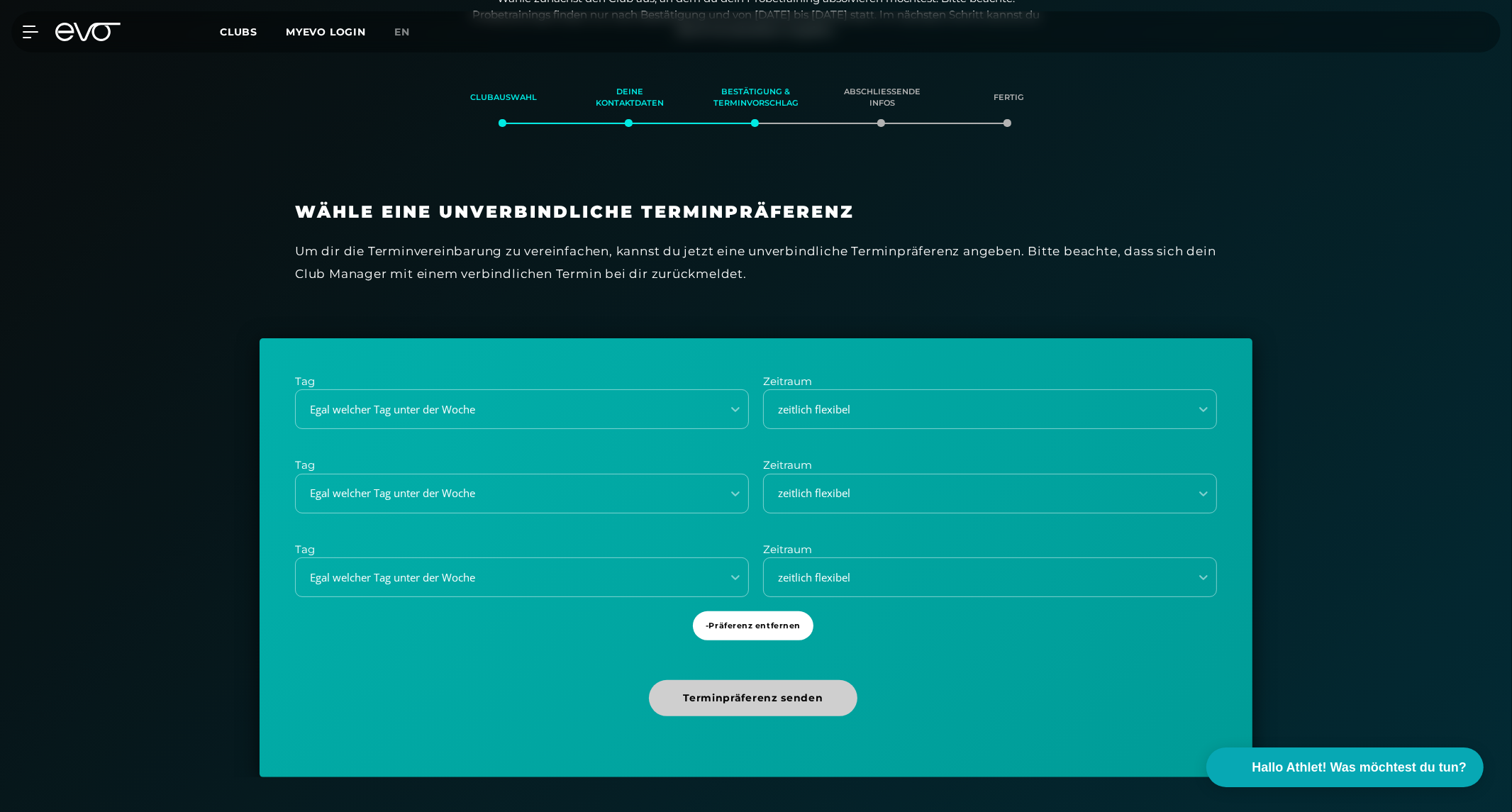
click at [724, 694] on span "Terminpräferenz senden" at bounding box center [753, 697] width 140 height 14
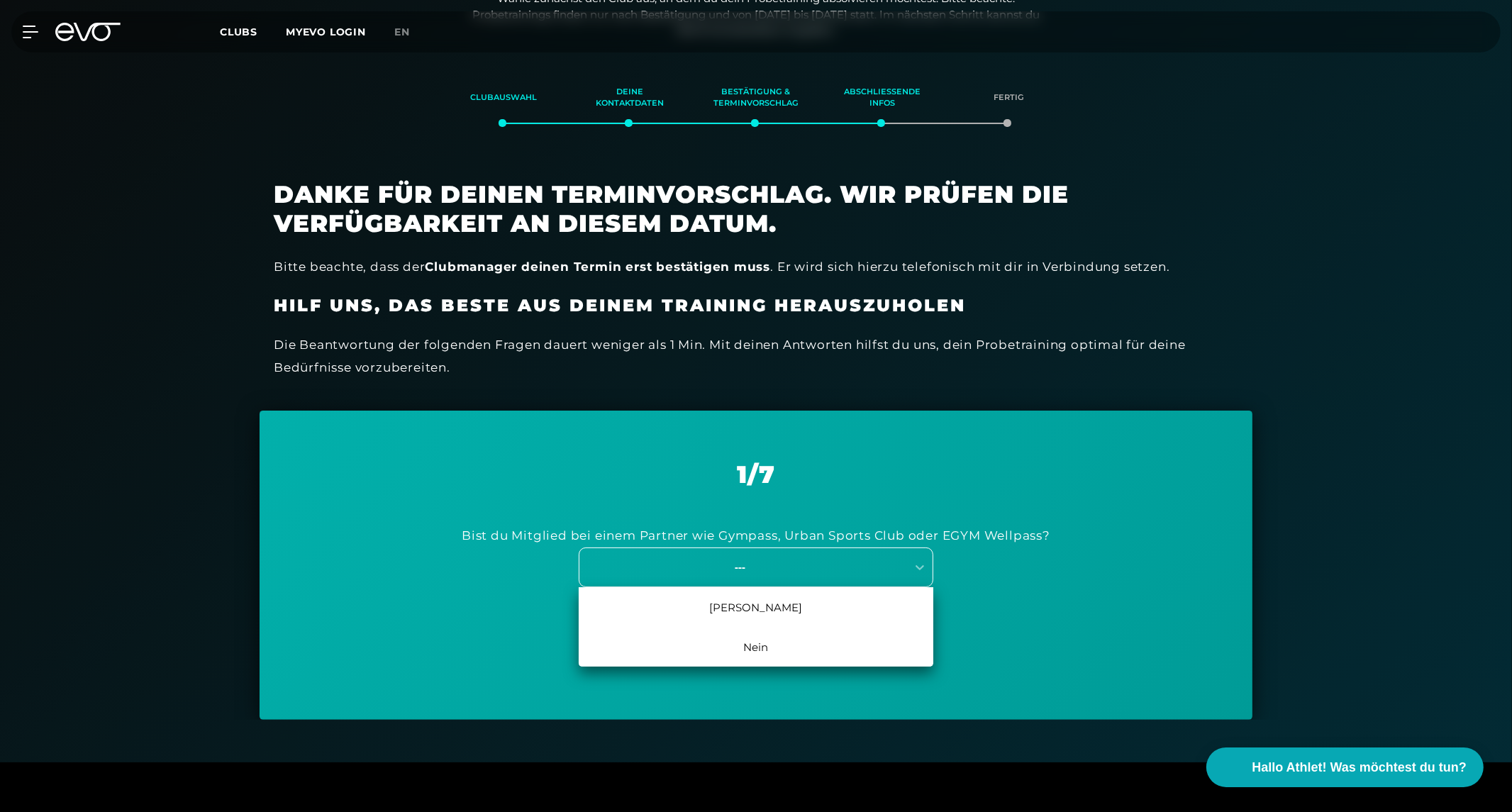
click at [728, 568] on div "---" at bounding box center [740, 566] width 318 height 16
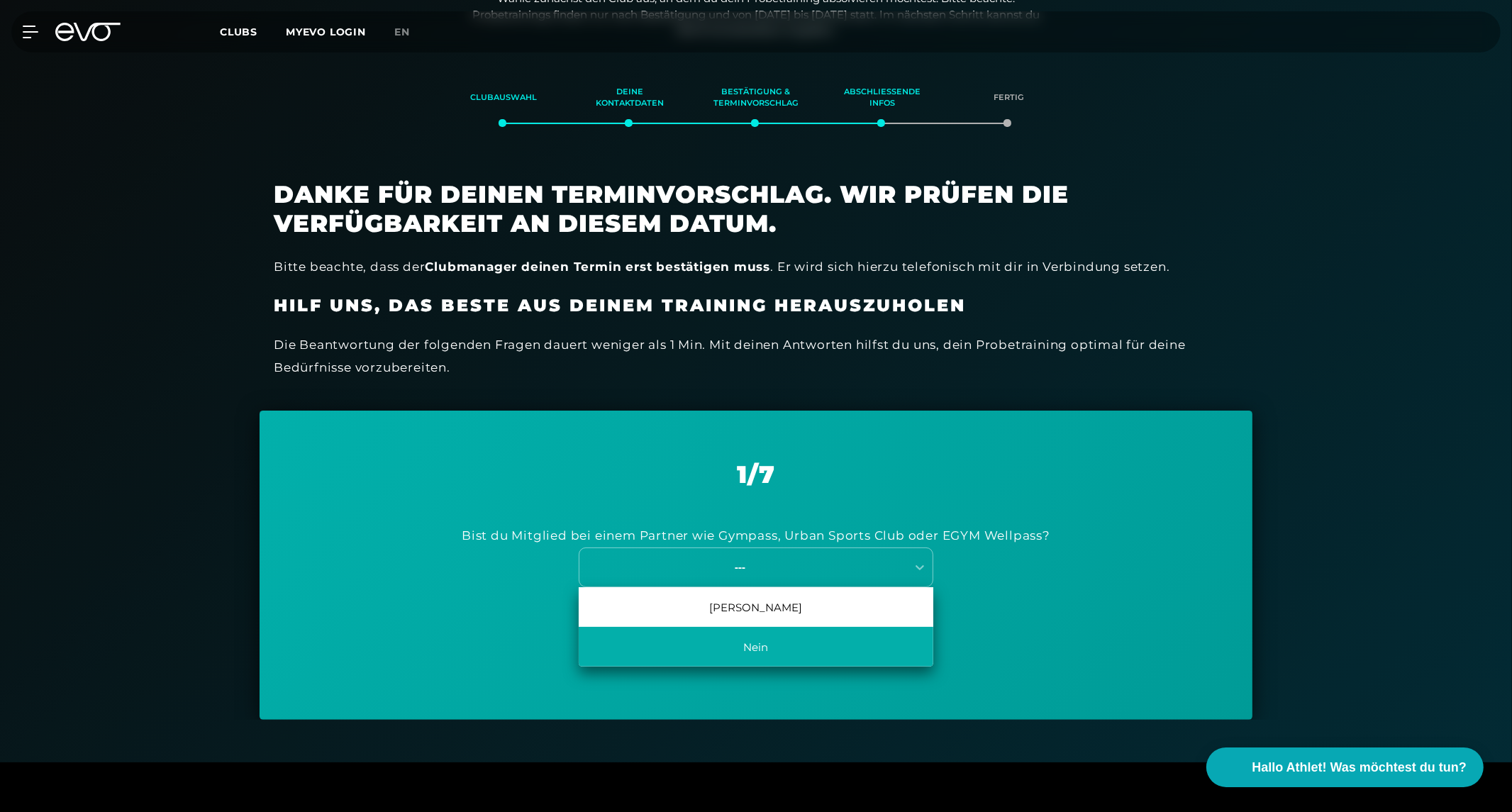
click at [750, 651] on div "Nein" at bounding box center [756, 647] width 354 height 40
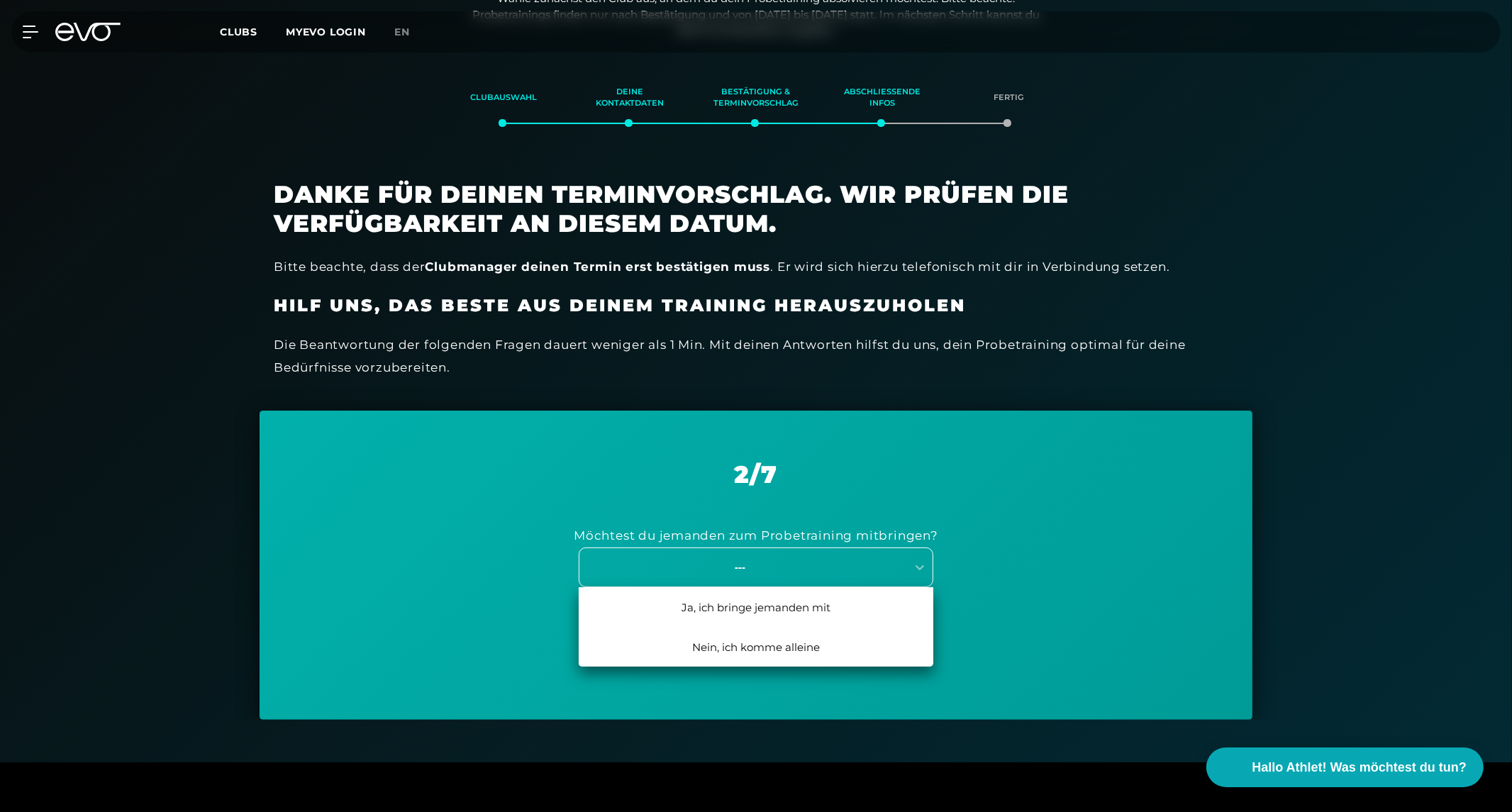
click at [748, 568] on div "---" at bounding box center [740, 566] width 318 height 16
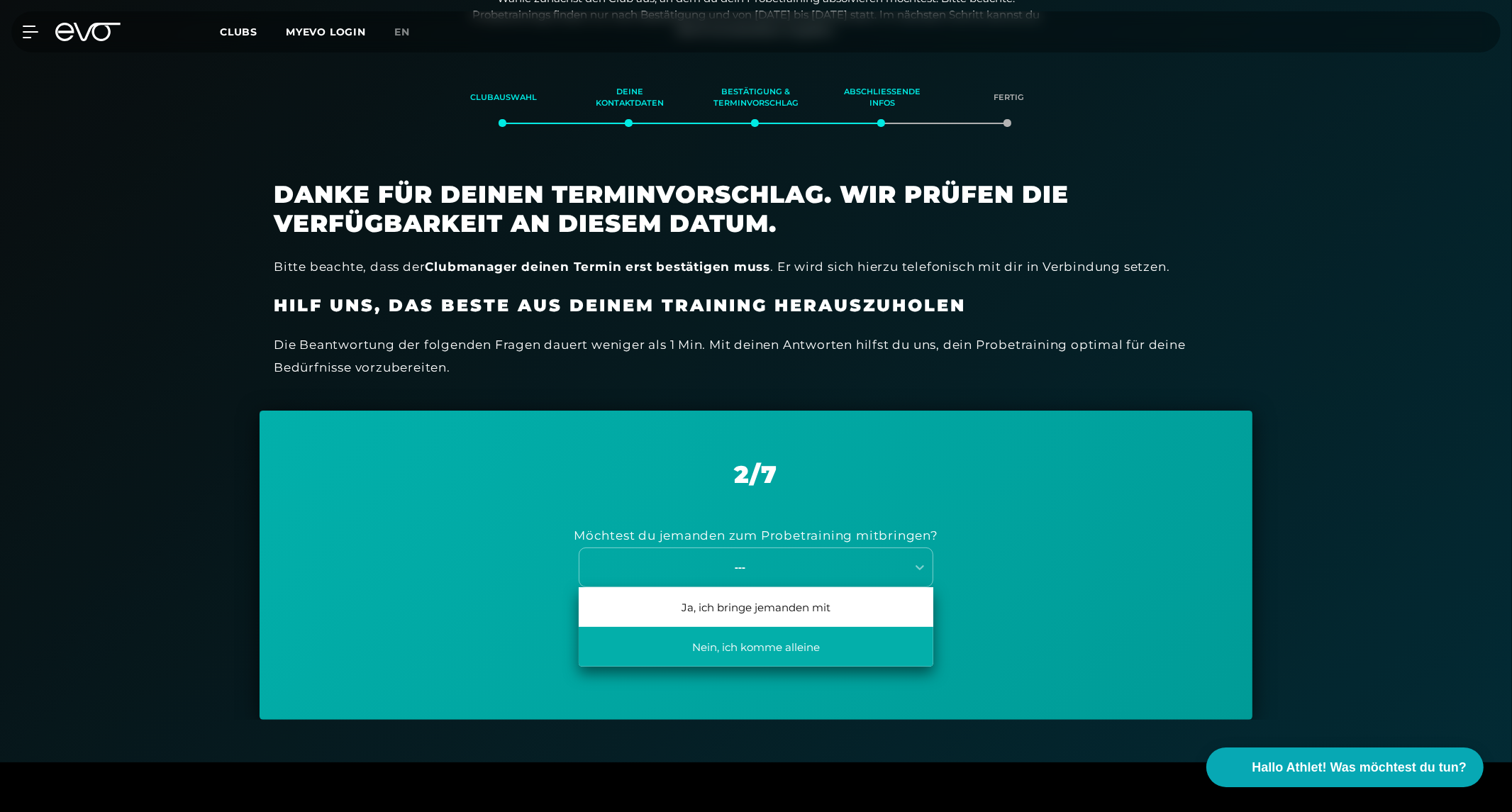
click at [724, 630] on div "Nein, ich komme alleine" at bounding box center [756, 647] width 354 height 40
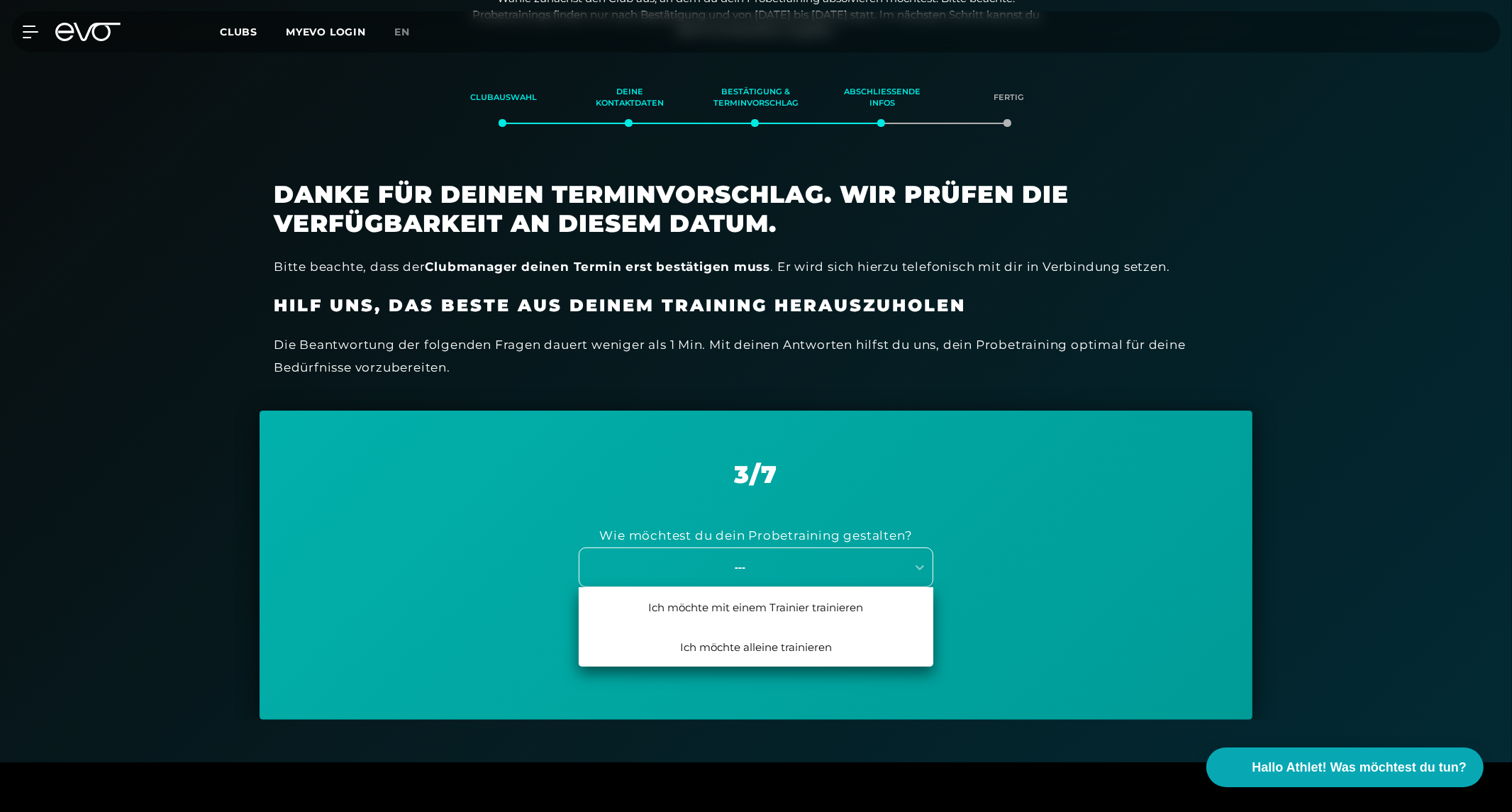
click at [754, 577] on div "---" at bounding box center [756, 567] width 354 height 40
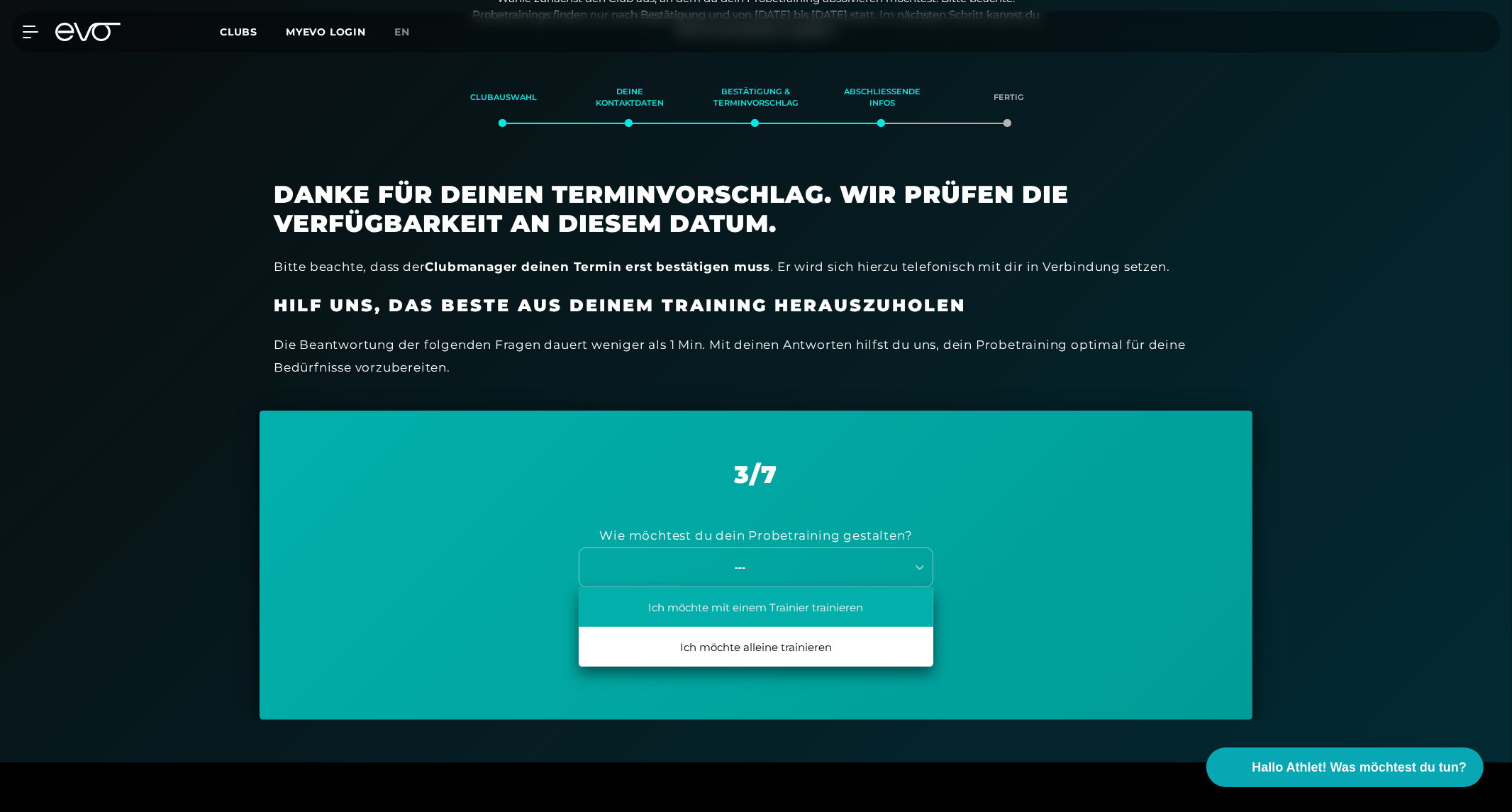
click at [728, 611] on div "Ich möchte mit einem Trainier trainieren" at bounding box center [756, 607] width 354 height 40
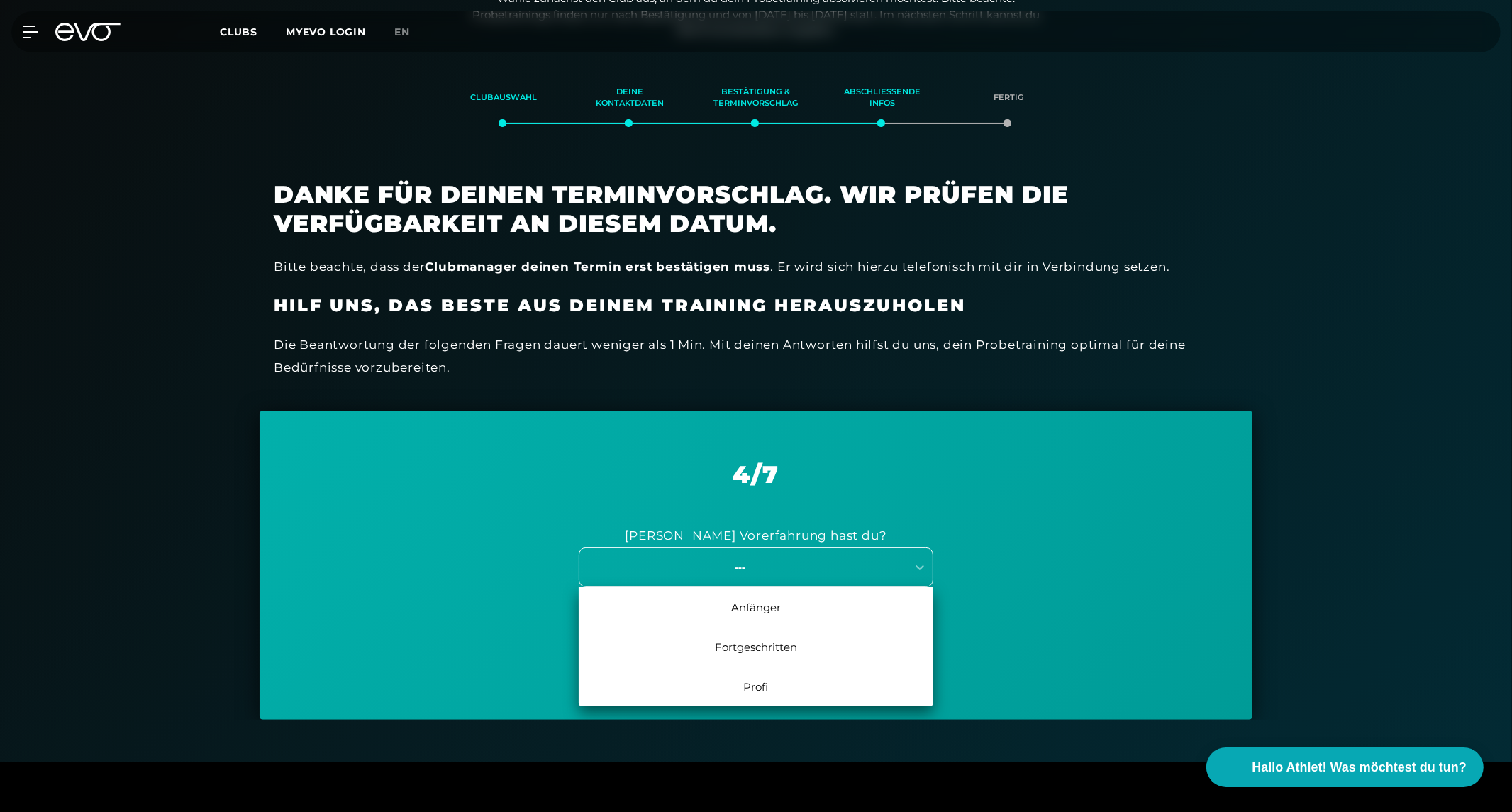
click at [750, 567] on div "---" at bounding box center [740, 566] width 318 height 16
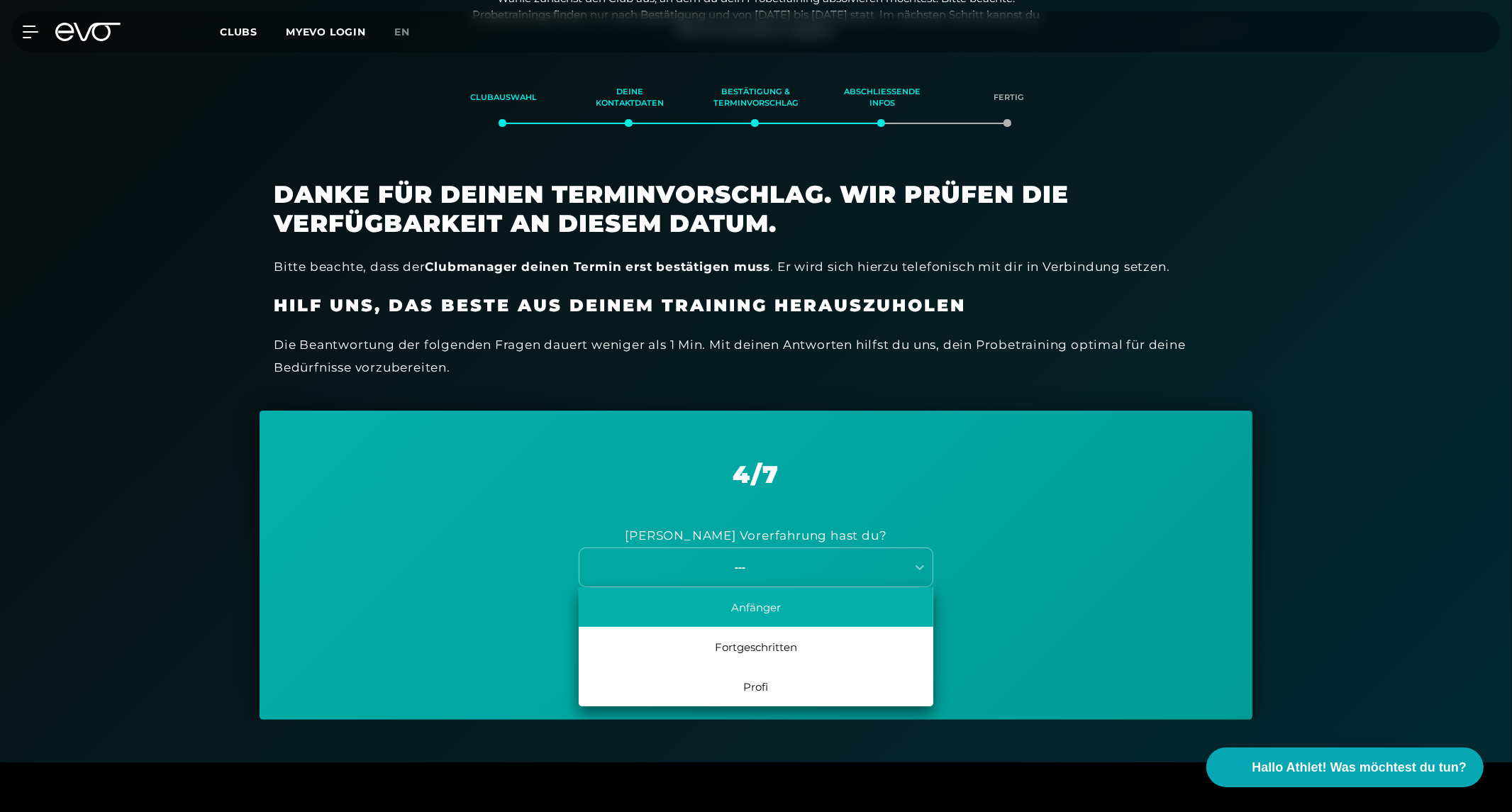
click at [749, 608] on div "Anfänger" at bounding box center [756, 607] width 354 height 40
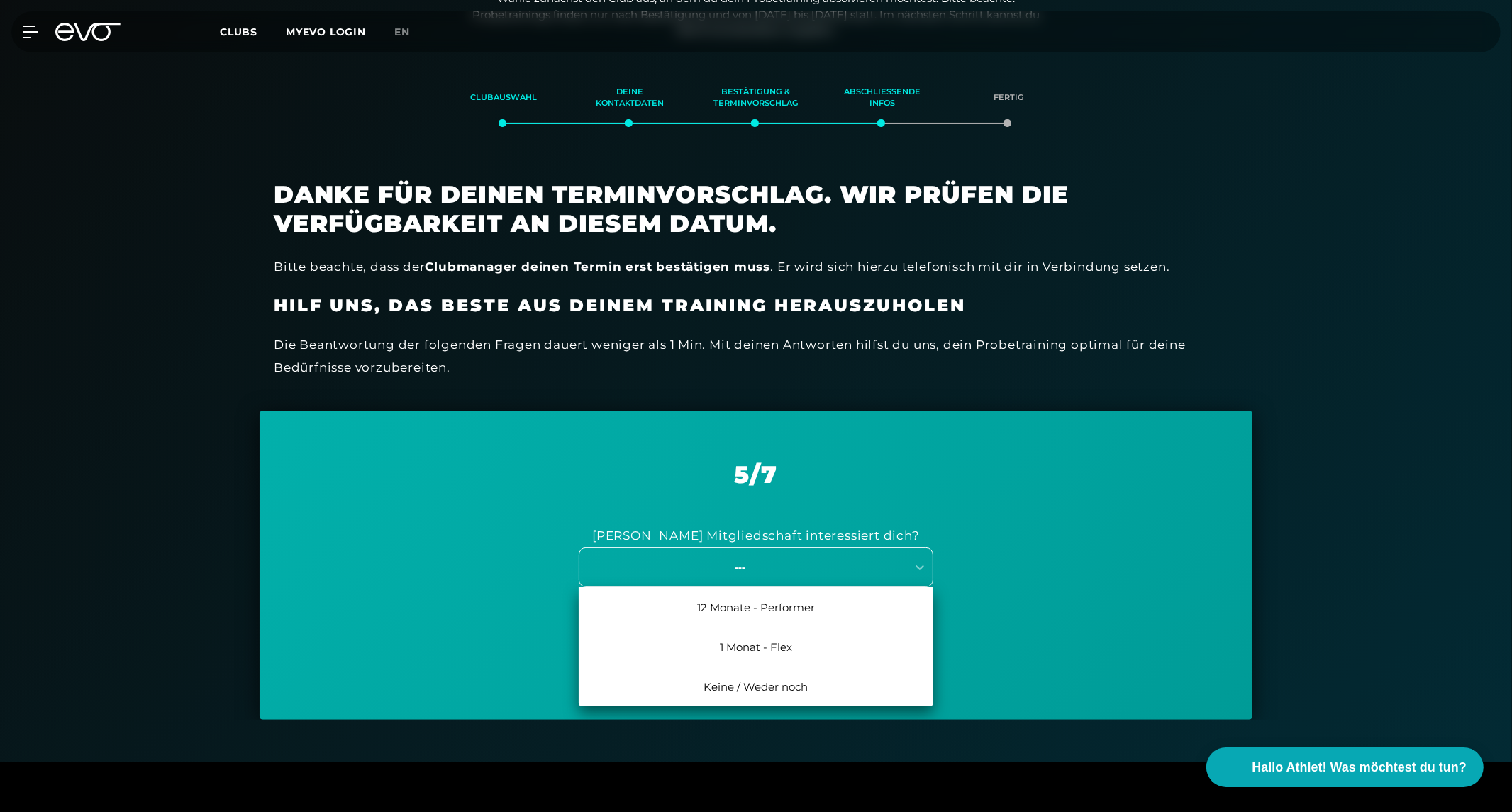
click at [754, 558] on div "---" at bounding box center [740, 566] width 318 height 16
click at [558, 528] on div "[PERSON_NAME] Mitgliedschaft interessiert dich? 3 results available. Use Up and…" at bounding box center [756, 555] width 922 height 134
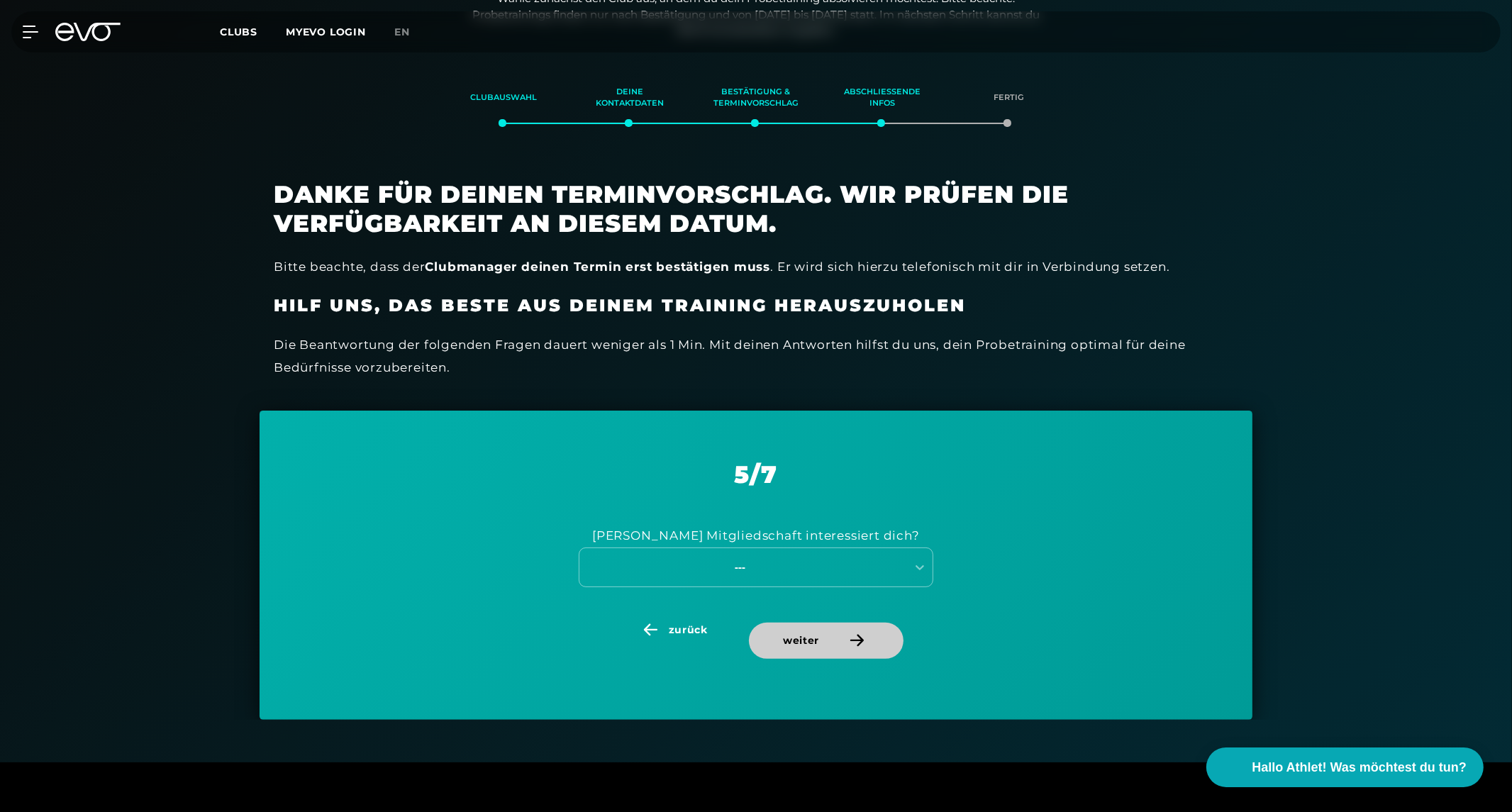
click at [854, 649] on span "weiter" at bounding box center [826, 640] width 155 height 36
click at [667, 628] on span "zurück" at bounding box center [672, 630] width 140 height 14
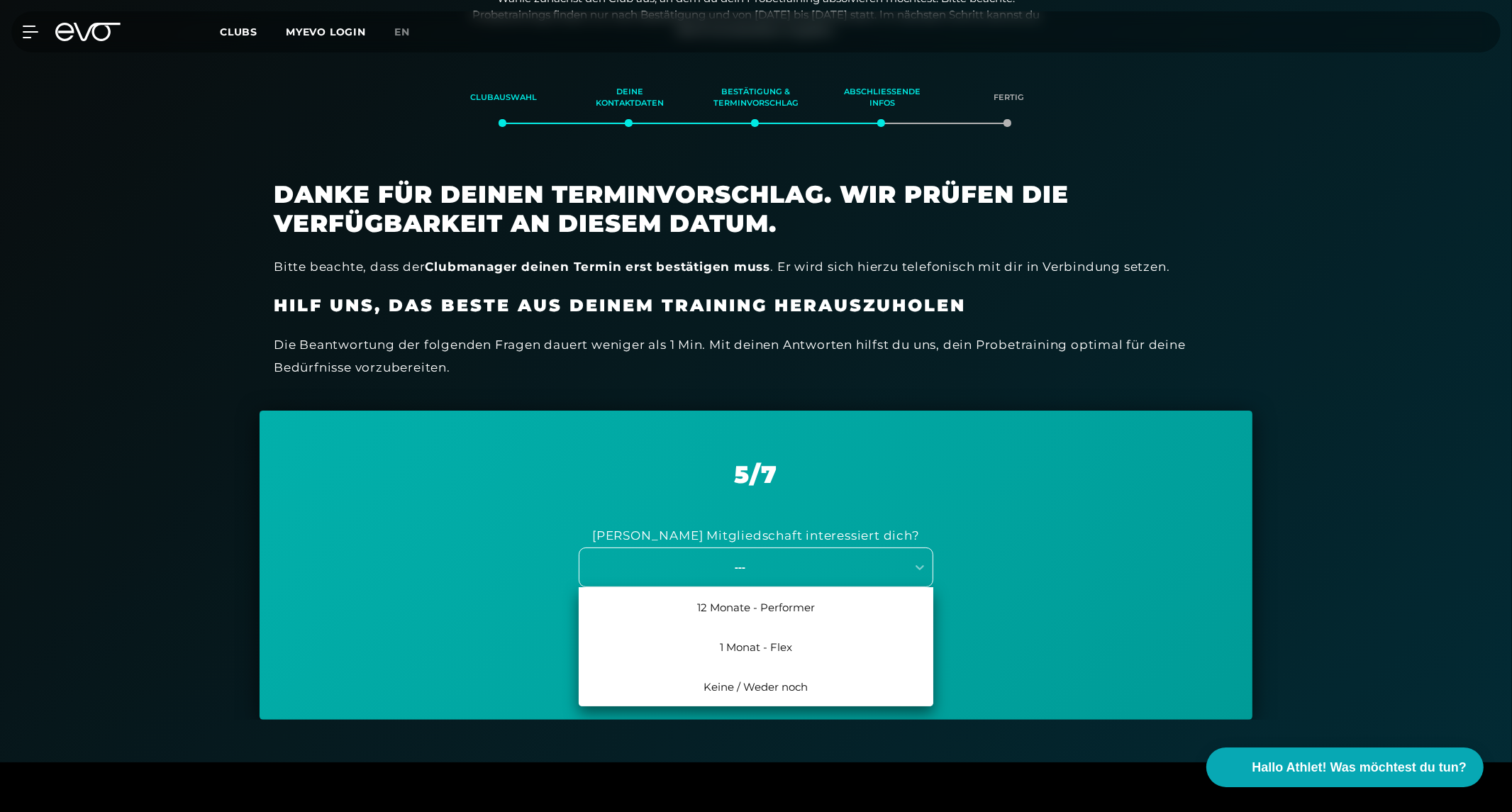
click at [747, 572] on div "---" at bounding box center [740, 566] width 318 height 16
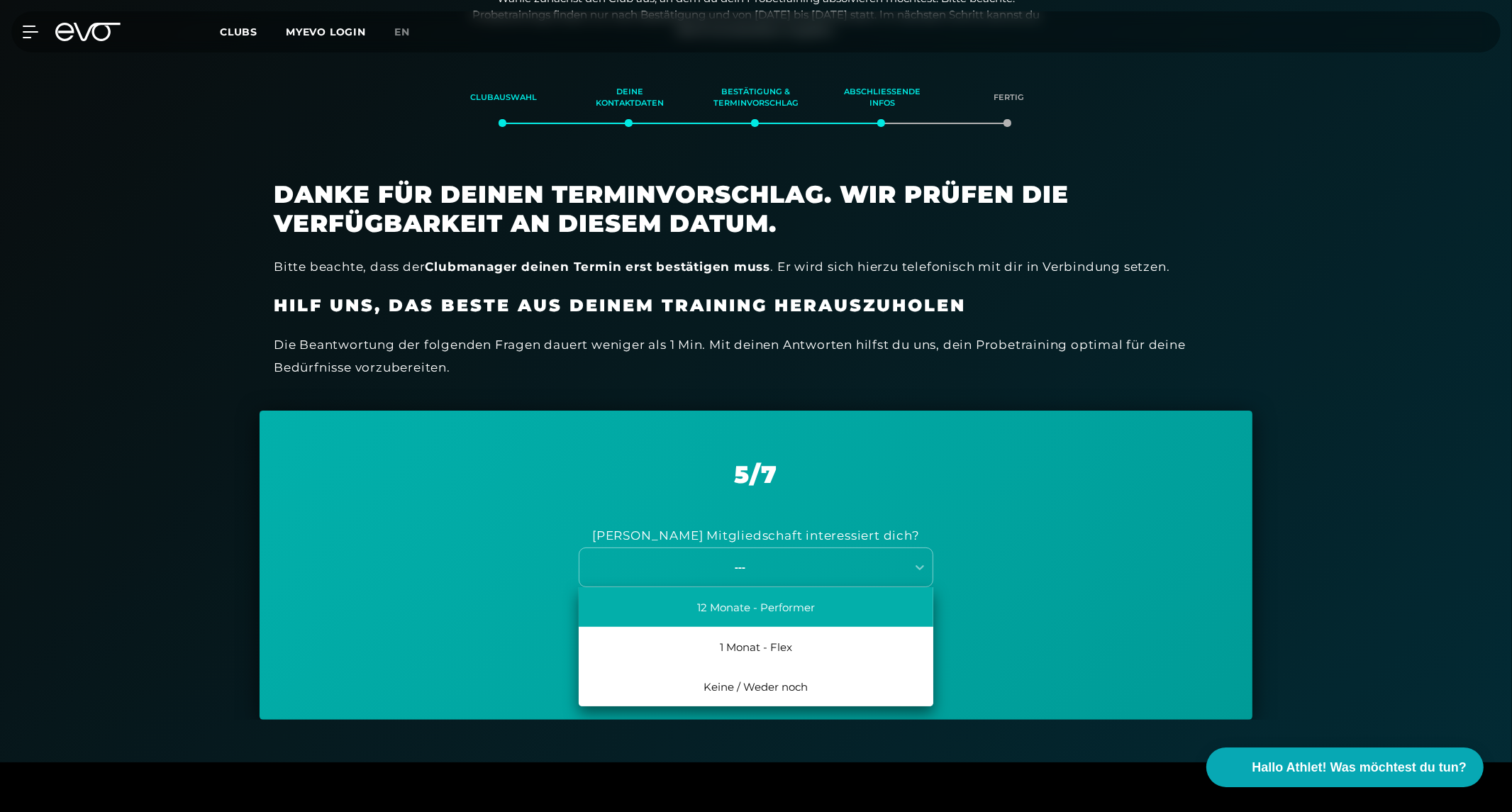
click at [759, 605] on div "12 Monate - Performer" at bounding box center [756, 607] width 354 height 40
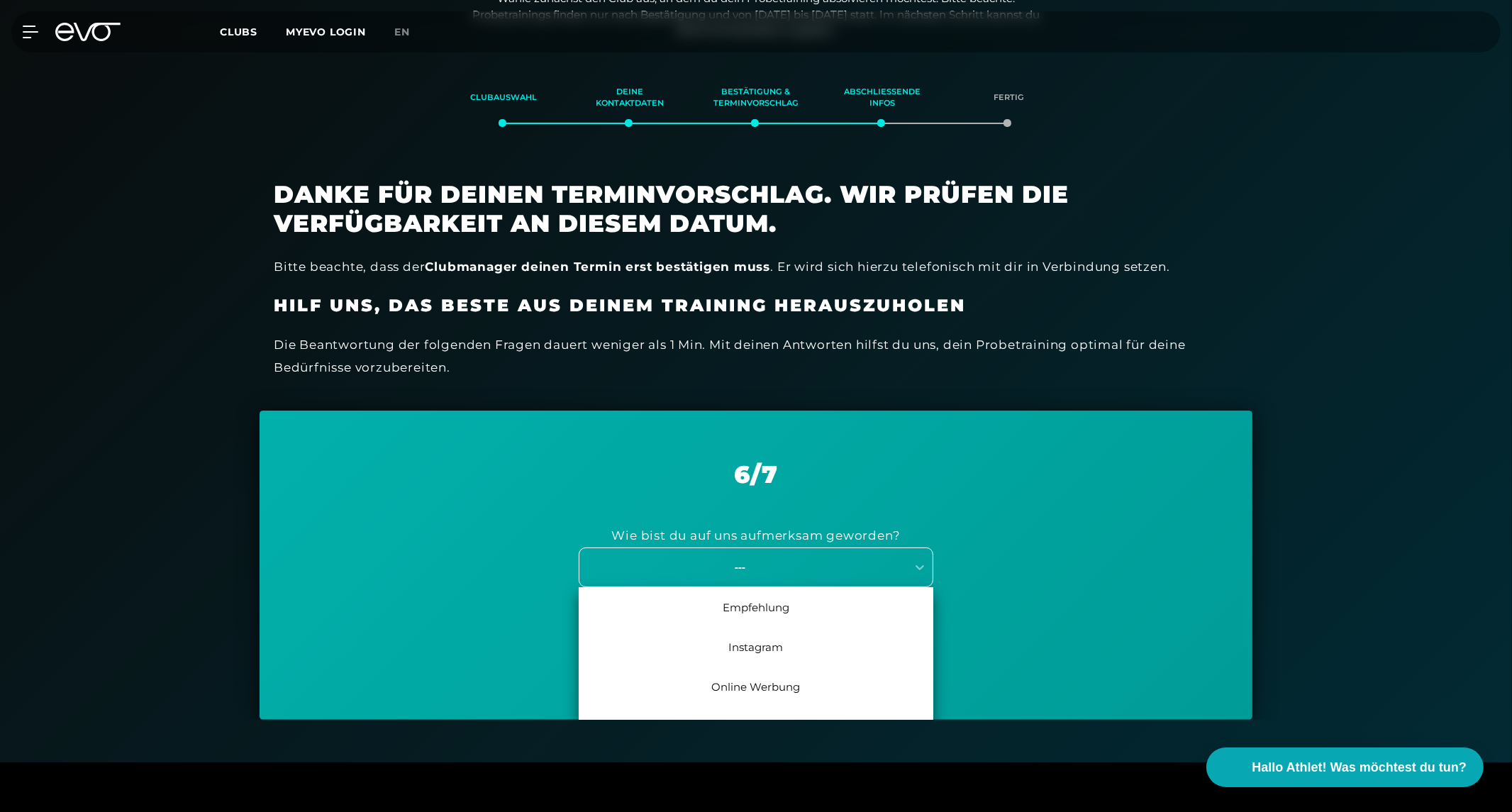
click at [764, 576] on div "---" at bounding box center [756, 567] width 354 height 40
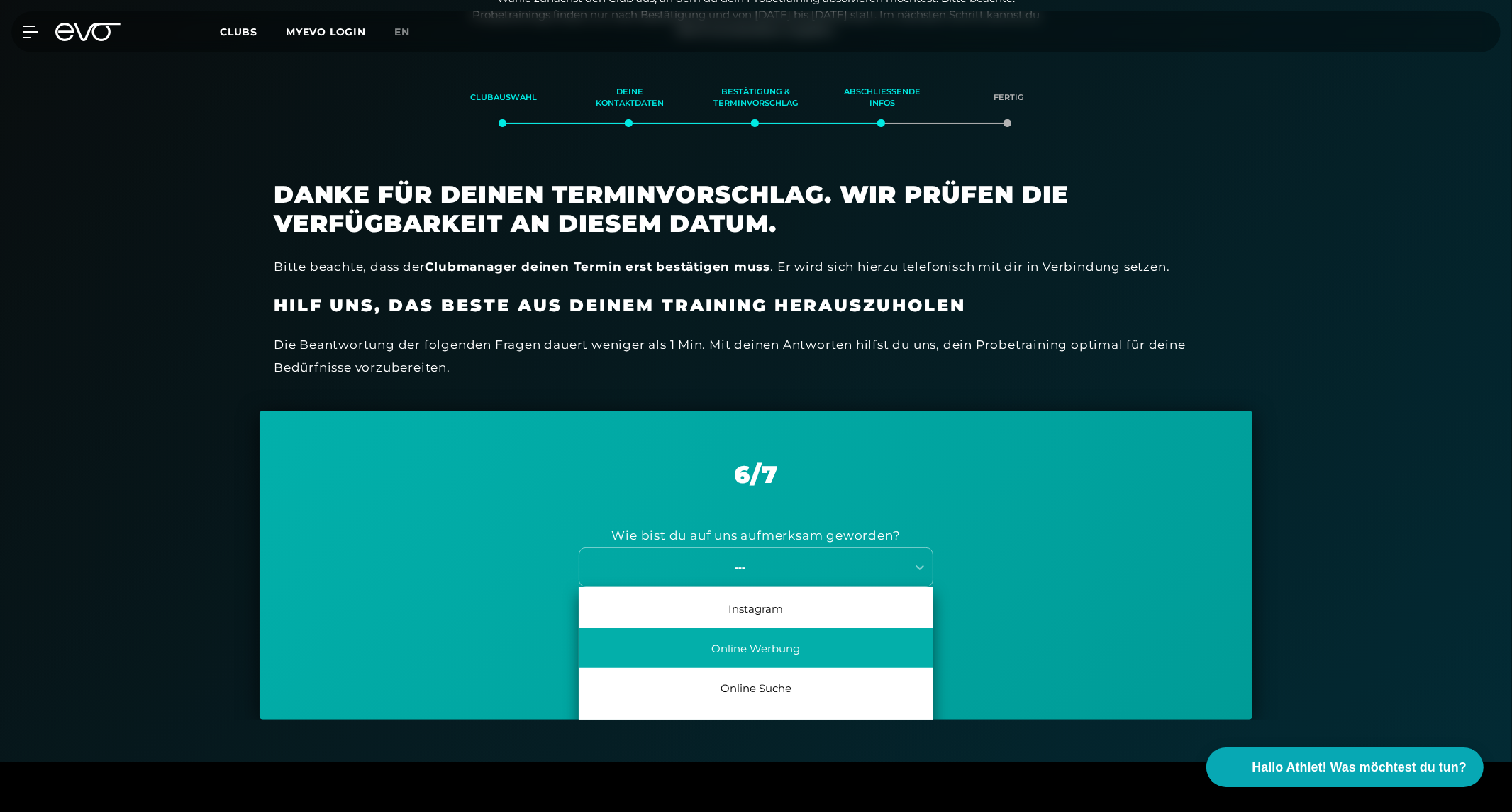
scroll to position [51, 0]
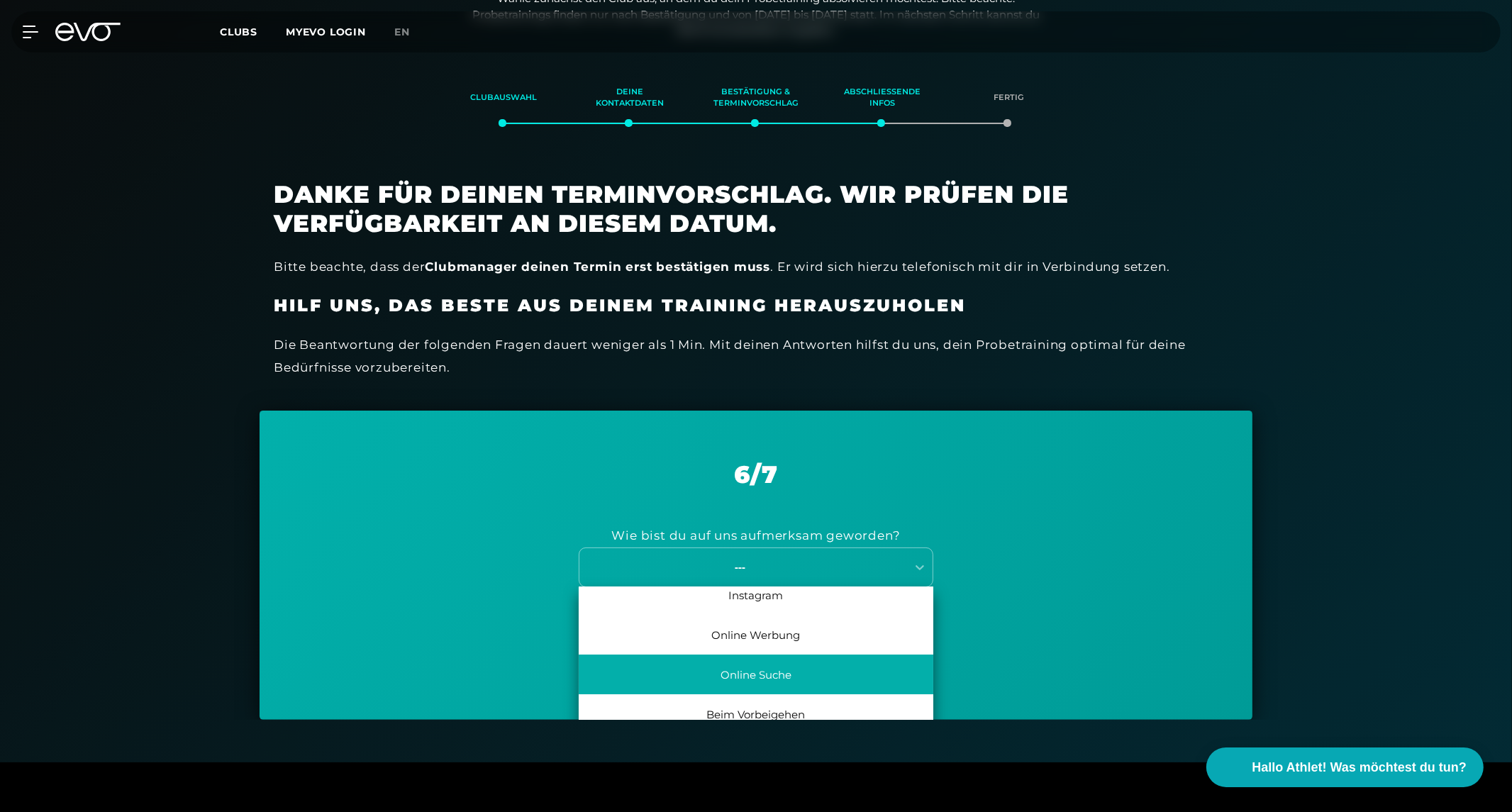
click at [763, 677] on div "Online Suche" at bounding box center [756, 674] width 354 height 40
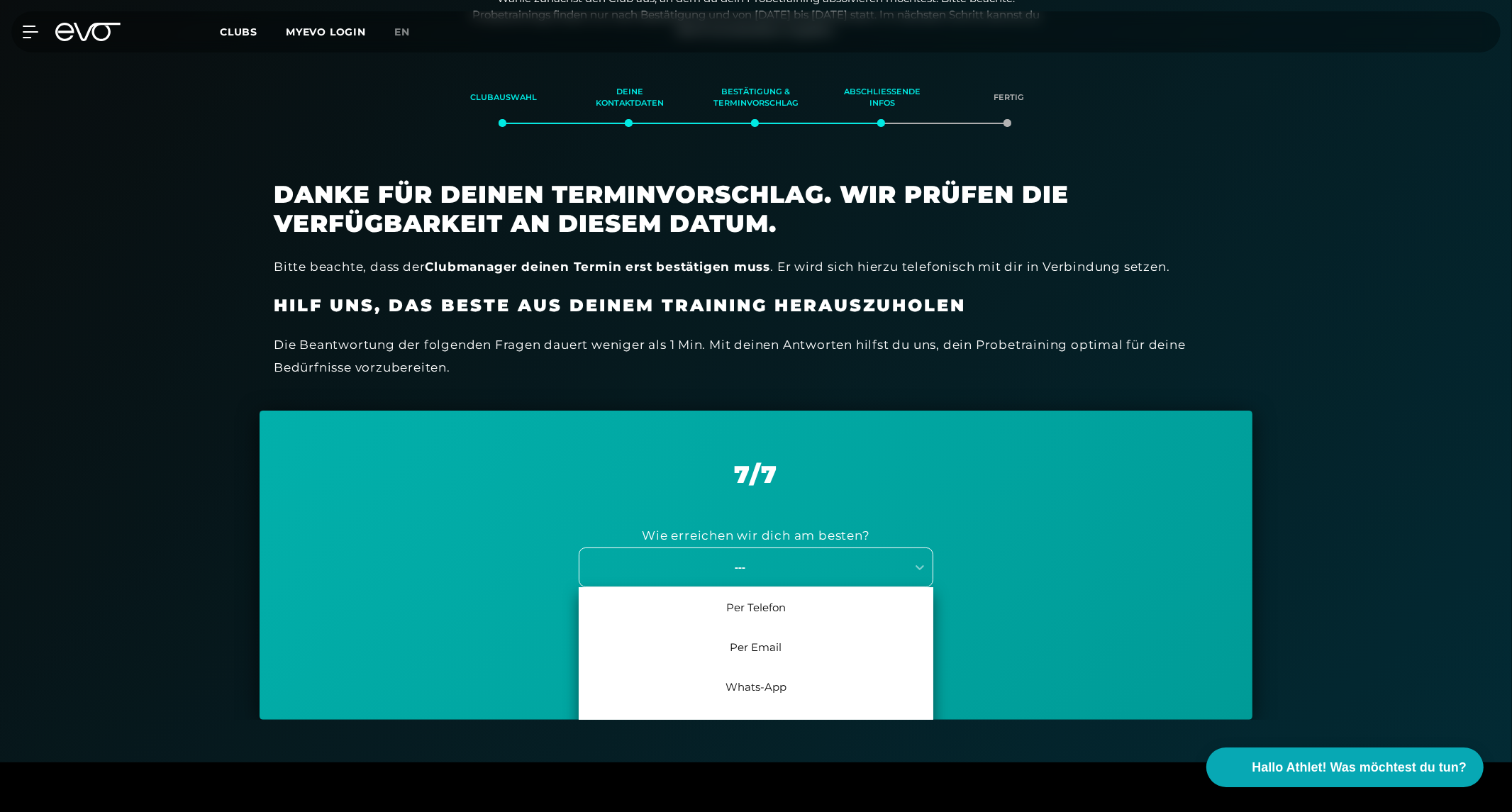
click at [810, 567] on div "---" at bounding box center [740, 566] width 318 height 16
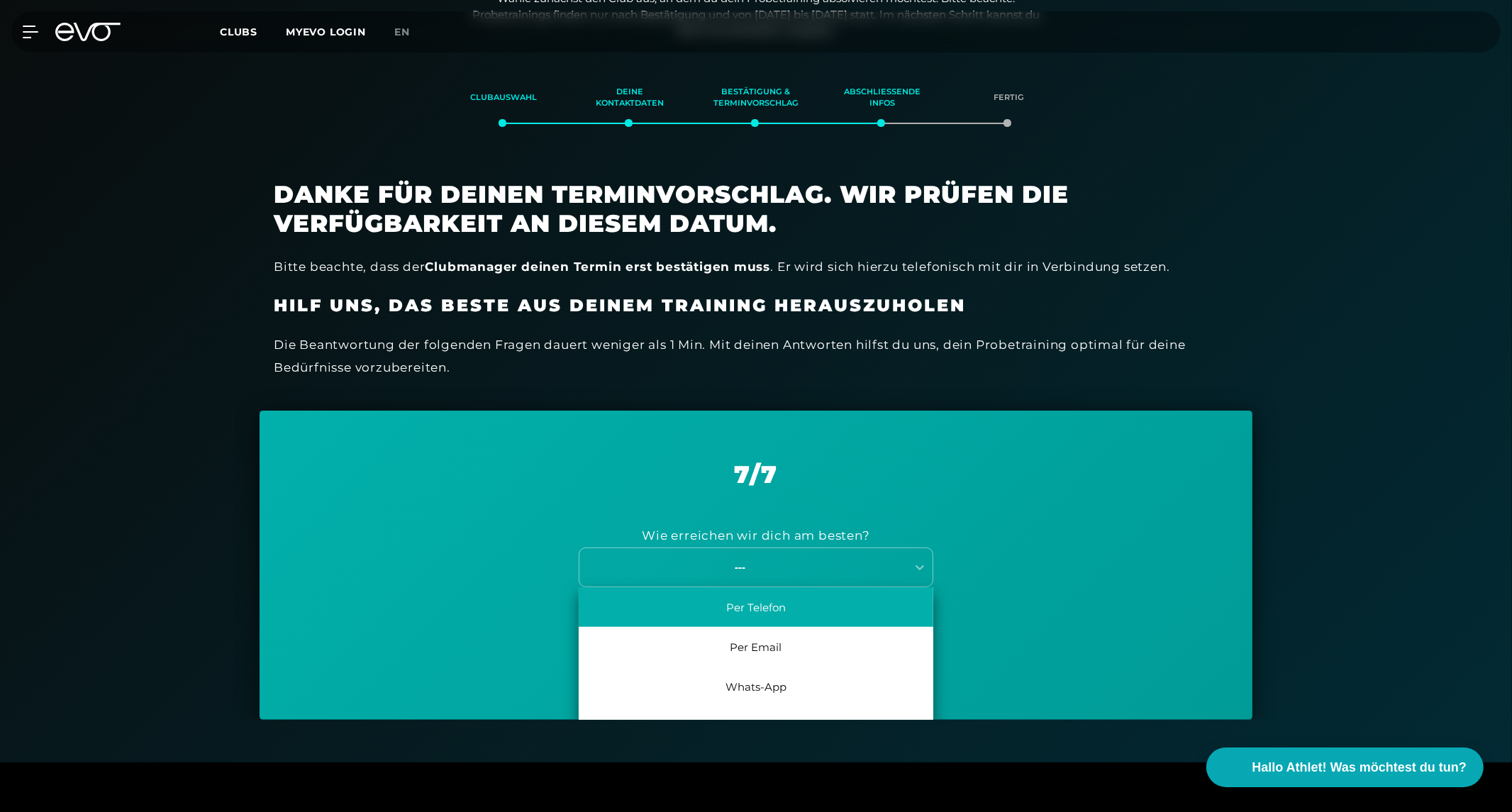
click at [750, 604] on div "Per Telefon" at bounding box center [756, 607] width 354 height 40
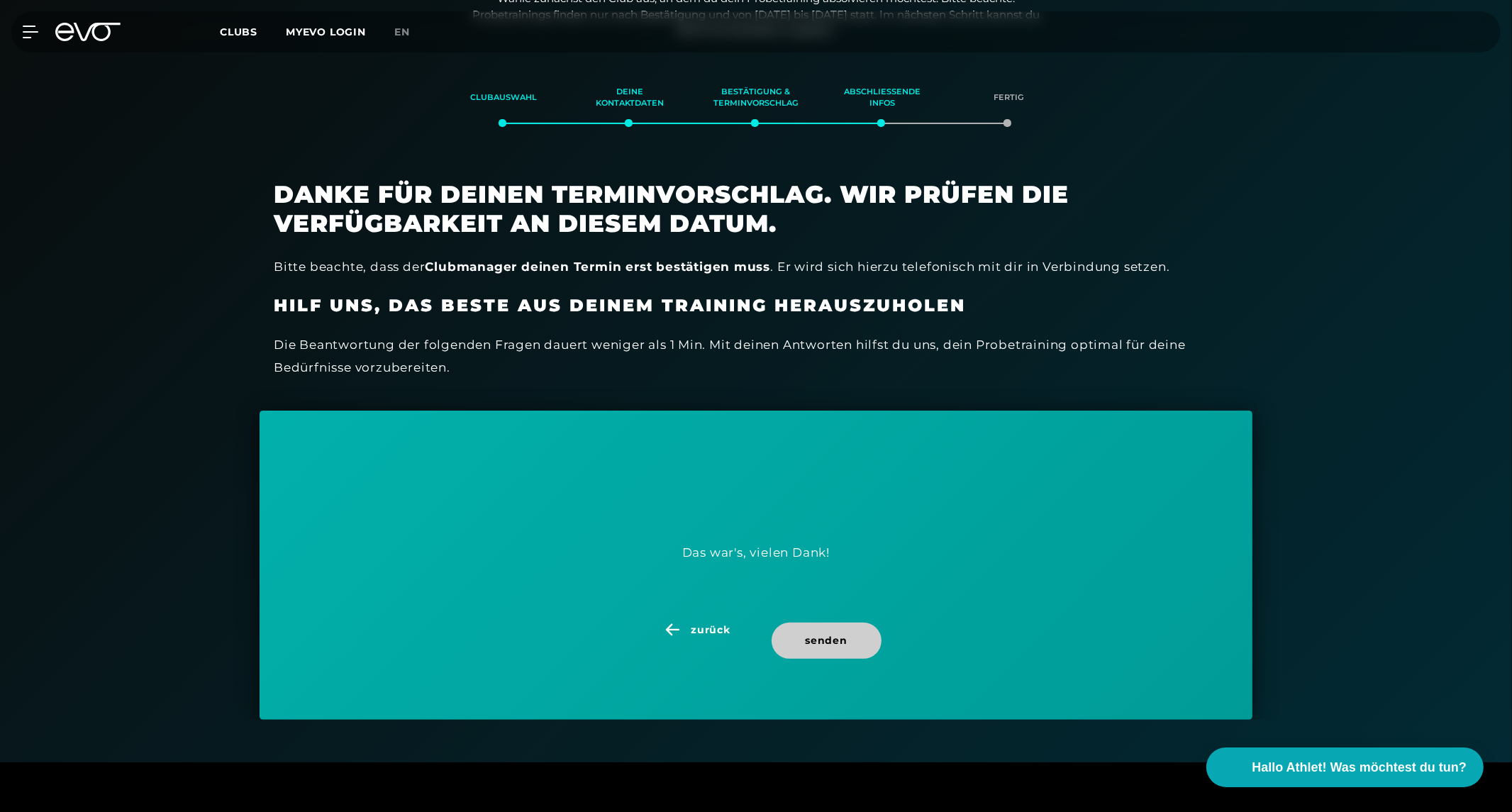
click at [829, 650] on span "senden" at bounding box center [827, 640] width 110 height 36
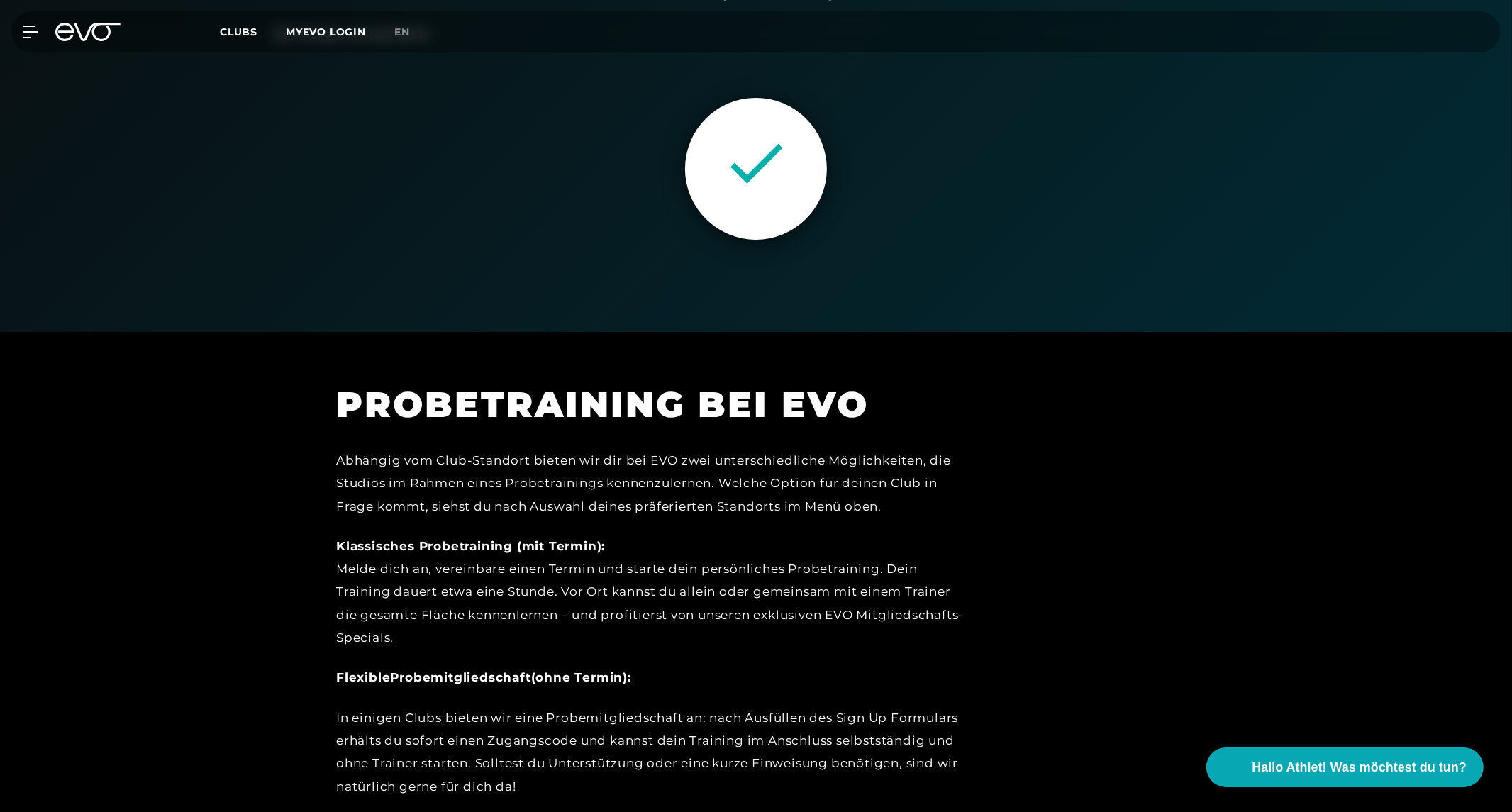
scroll to position [0, 0]
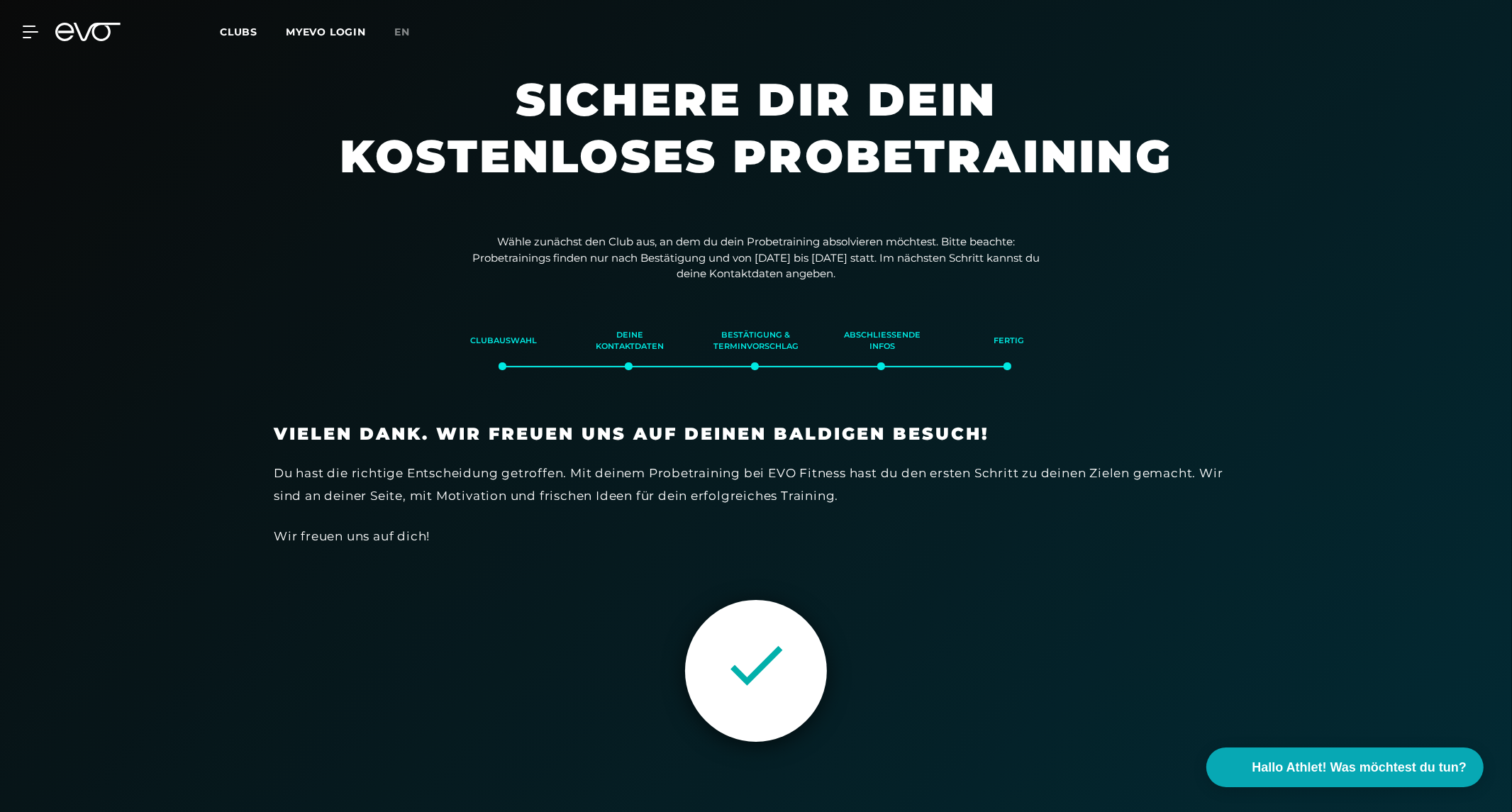
click at [78, 38] on icon at bounding box center [88, 32] width 65 height 18
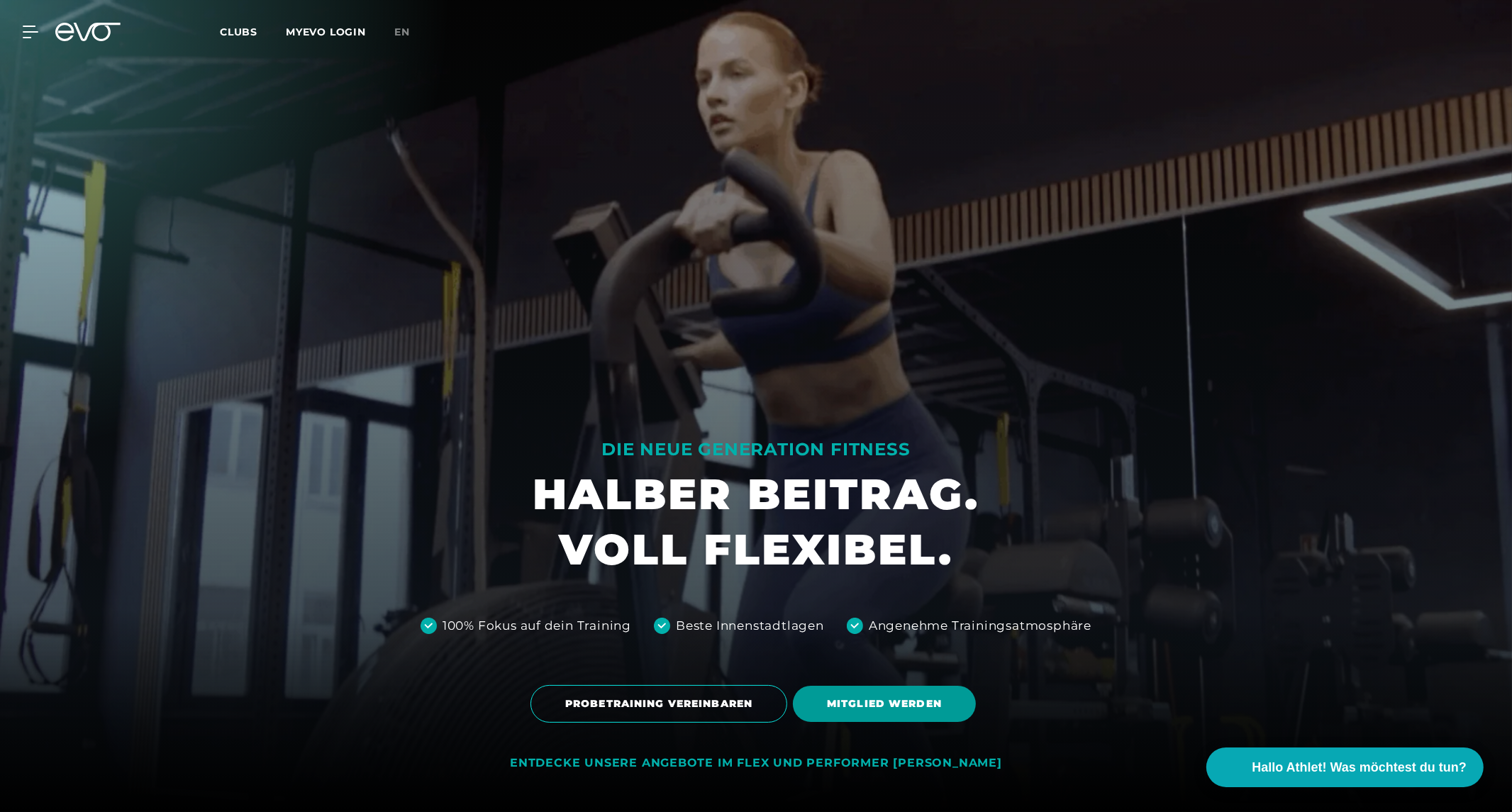
drag, startPoint x: 881, startPoint y: 714, endPoint x: 861, endPoint y: 691, distance: 30.5
click at [861, 691] on span "MITGLIED WERDEN" at bounding box center [884, 704] width 183 height 36
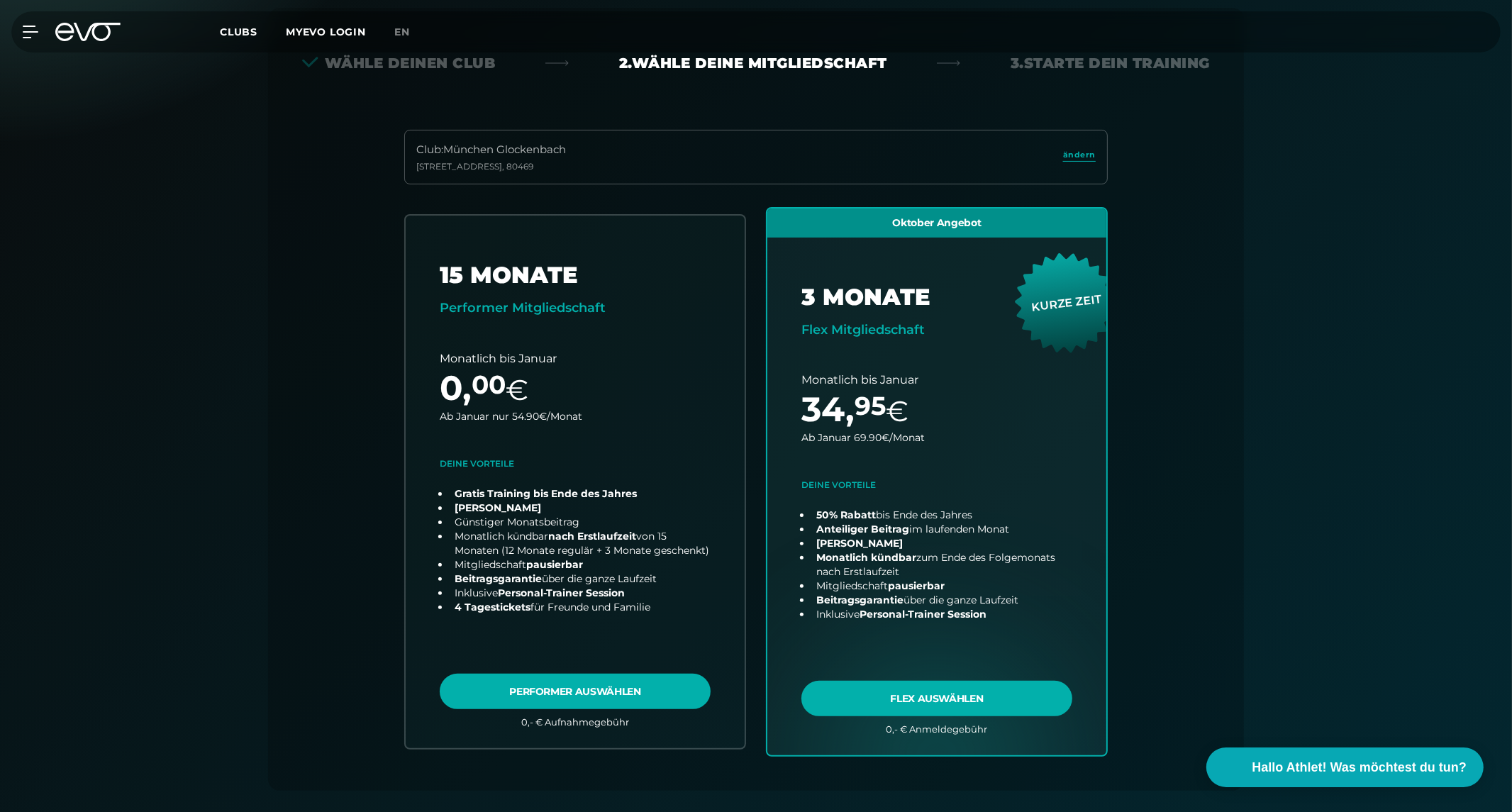
scroll to position [313, 0]
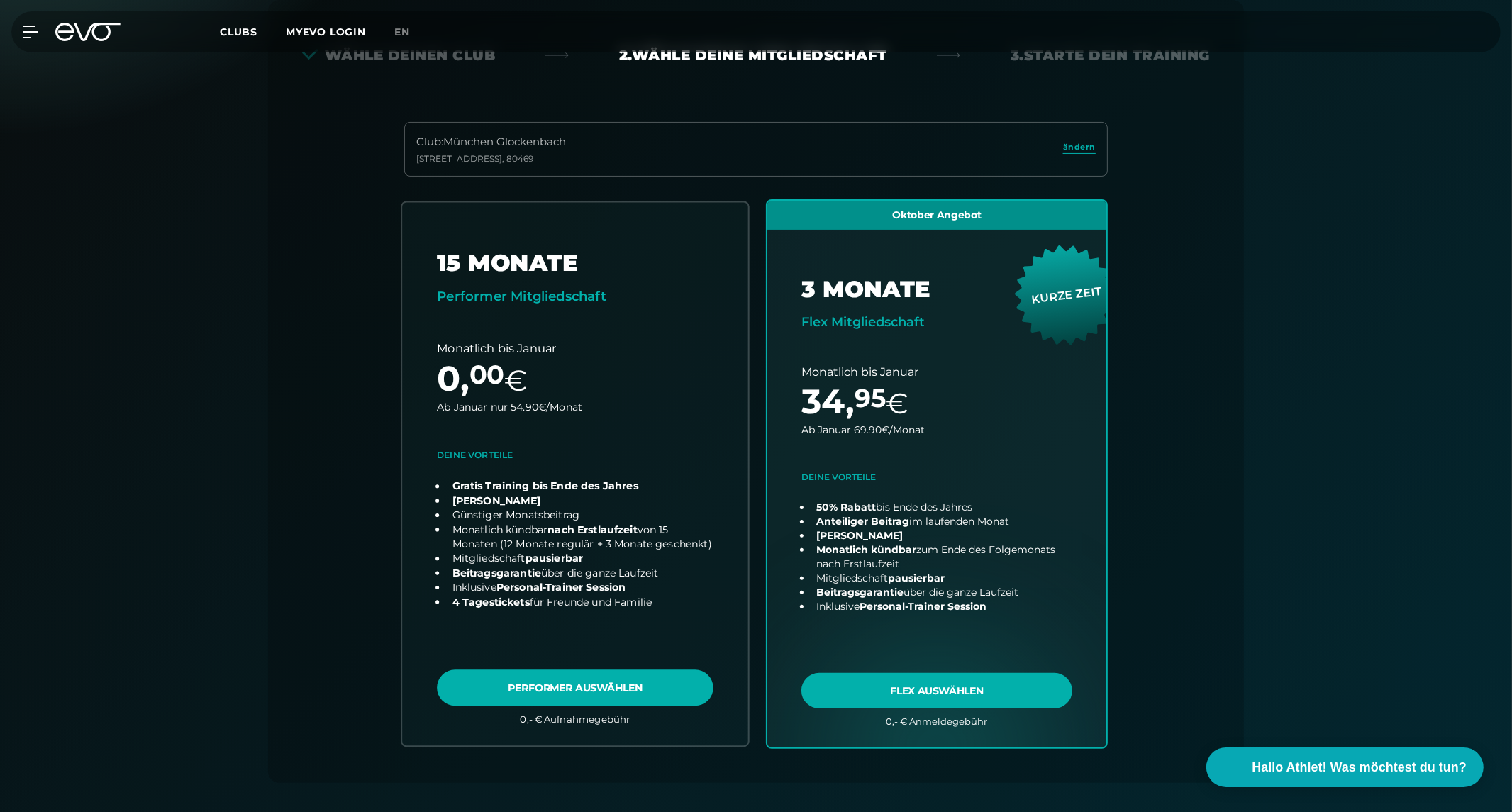
click at [540, 679] on link "choose plan" at bounding box center [575, 473] width 346 height 543
